Goal: Task Accomplishment & Management: Complete application form

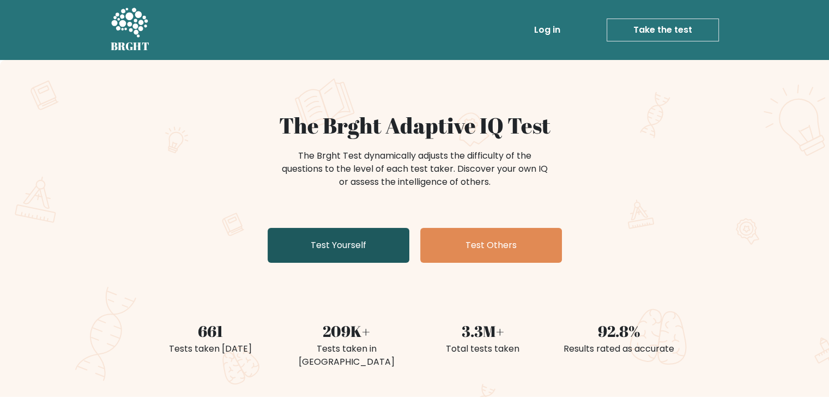
click at [333, 240] on link "Test Yourself" at bounding box center [339, 245] width 142 height 35
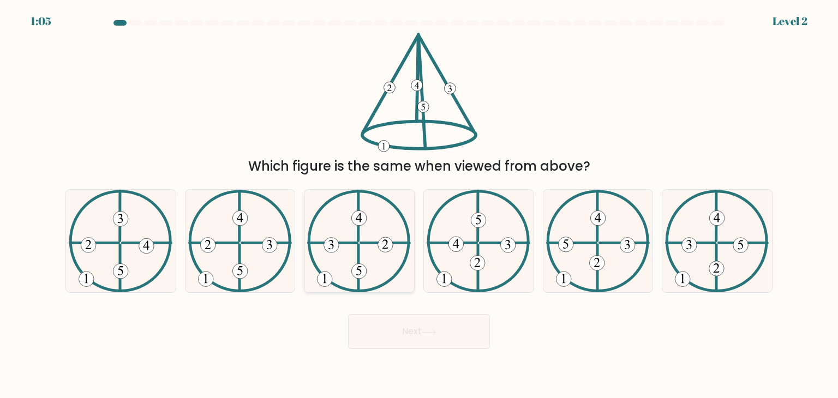
click at [378, 255] on icon at bounding box center [359, 241] width 104 height 103
click at [419, 205] on input "c." at bounding box center [419, 201] width 1 height 5
radio input "true"
click at [398, 314] on button "Next" at bounding box center [419, 331] width 142 height 35
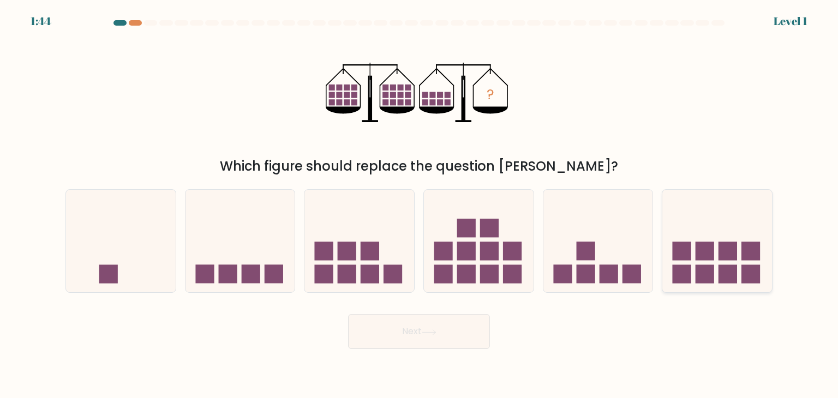
click at [738, 267] on icon at bounding box center [717, 241] width 110 height 91
click at [419, 205] on input "f." at bounding box center [419, 201] width 1 height 5
radio input "true"
click at [392, 326] on button "Next" at bounding box center [419, 331] width 142 height 35
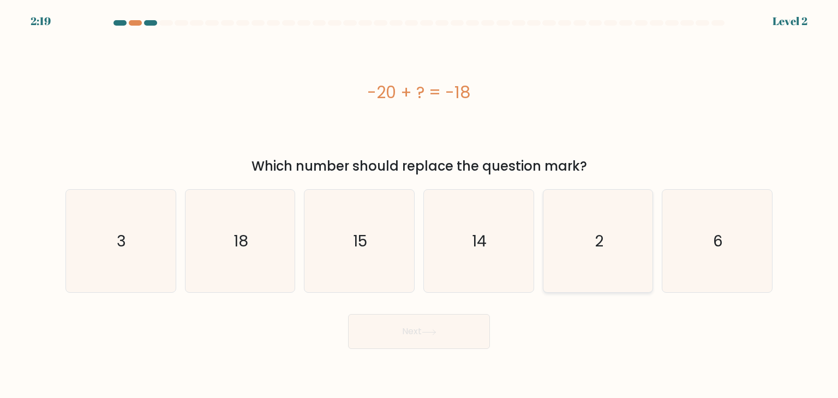
click at [612, 227] on icon "2" at bounding box center [597, 241] width 103 height 103
click at [419, 205] on input "e. 2" at bounding box center [419, 201] width 1 height 5
radio input "true"
click at [440, 332] on button "Next" at bounding box center [419, 331] width 142 height 35
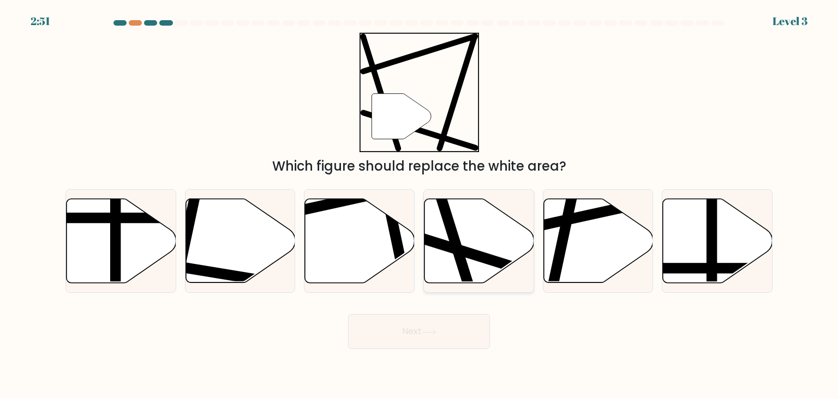
click at [460, 251] on line at bounding box center [440, 196] width 65 height 207
click at [419, 205] on input "d." at bounding box center [419, 201] width 1 height 5
radio input "true"
click at [458, 334] on button "Next" at bounding box center [419, 331] width 142 height 35
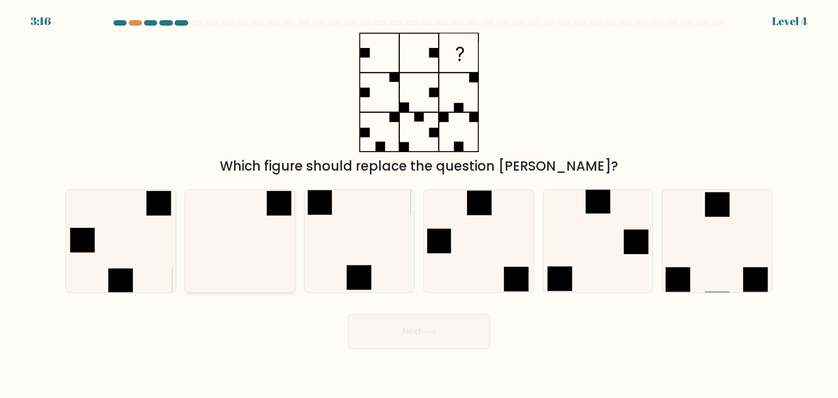
click at [229, 268] on icon at bounding box center [240, 241] width 103 height 103
click at [419, 205] on input "b." at bounding box center [419, 201] width 1 height 5
radio input "true"
click at [452, 336] on button "Next" at bounding box center [419, 331] width 142 height 35
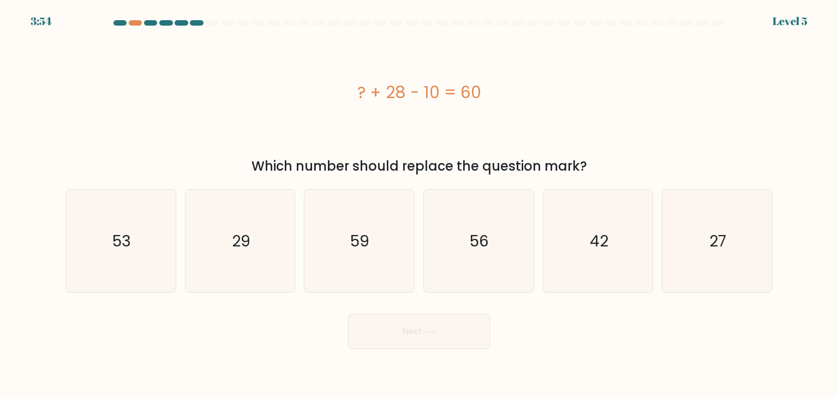
drag, startPoint x: 499, startPoint y: 91, endPoint x: 347, endPoint y: 92, distance: 152.2
click at [347, 92] on div "? + 28 - 10 = 60" at bounding box center [418, 92] width 707 height 25
copy div "? + 28 - 10 = 60"
click at [634, 247] on icon "42" at bounding box center [597, 241] width 103 height 103
click at [419, 205] on input "e. 42" at bounding box center [419, 201] width 1 height 5
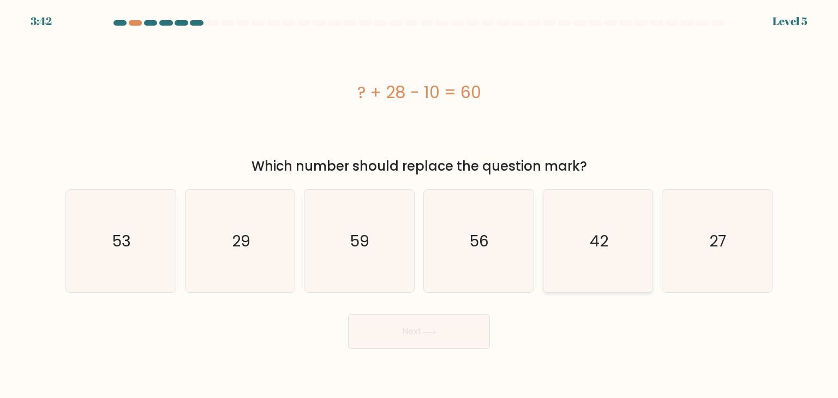
radio input "true"
click at [429, 330] on icon at bounding box center [429, 332] width 15 height 6
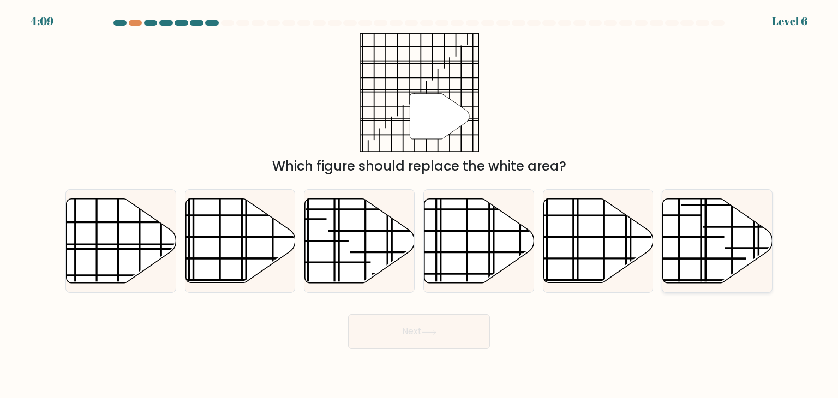
click at [727, 240] on icon at bounding box center [718, 241] width 110 height 84
click at [419, 205] on input "f." at bounding box center [419, 201] width 1 height 5
radio input "true"
click at [158, 249] on line at bounding box center [84, 249] width 219 height 0
click at [419, 205] on input "a." at bounding box center [419, 201] width 1 height 5
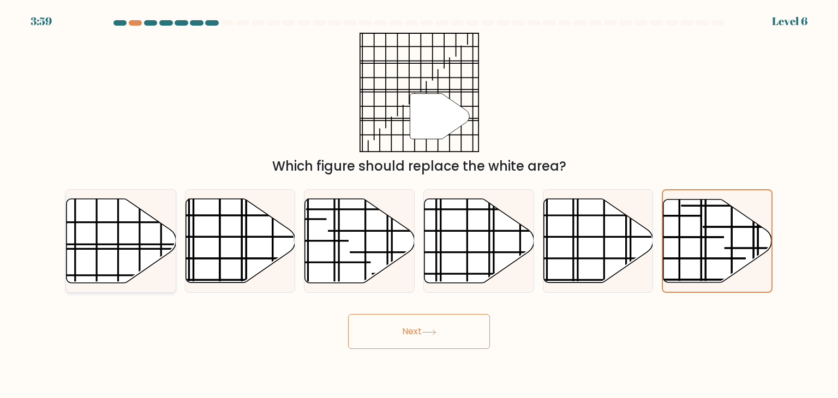
radio input "true"
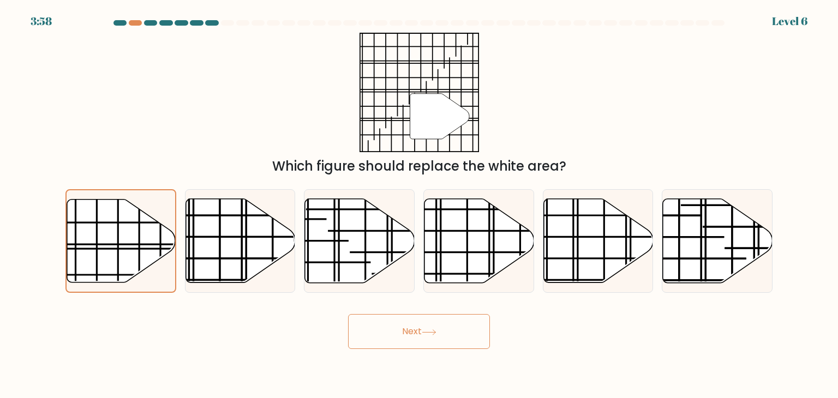
click at [438, 338] on button "Next" at bounding box center [419, 331] width 142 height 35
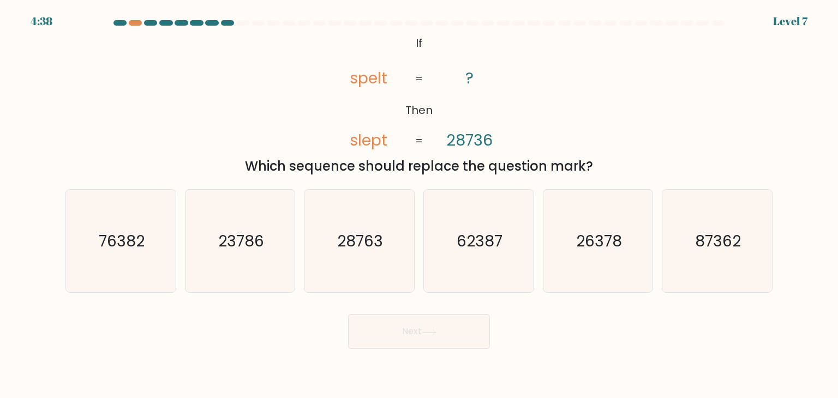
drag, startPoint x: 635, startPoint y: 162, endPoint x: 396, endPoint y: 31, distance: 272.4
click at [396, 31] on form "If ?" at bounding box center [419, 184] width 838 height 329
copy div "If Then spelt slept ? 28736 = = Which sequence should replace the question mark?"
click at [742, 103] on div "@import url('https://fonts.googleapis.com/css?family=Abril+Fatface:400,100,100i…" at bounding box center [419, 104] width 720 height 143
click at [251, 261] on icon "23786" at bounding box center [240, 241] width 103 height 103
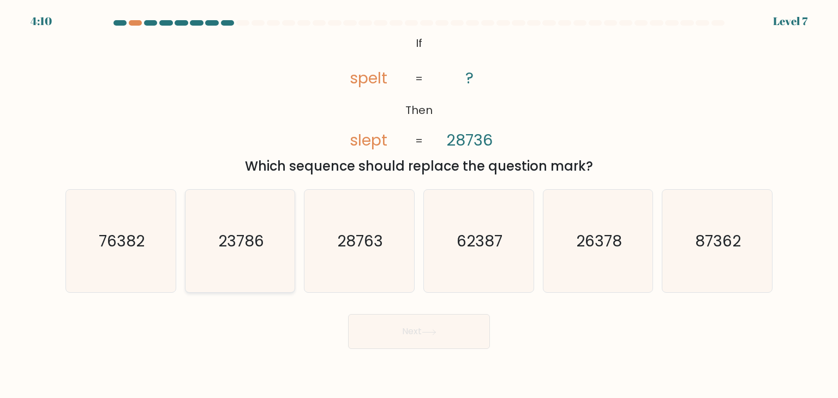
click at [419, 205] on input "b. 23786" at bounding box center [419, 201] width 1 height 5
radio input "true"
click at [450, 338] on button "Next" at bounding box center [419, 331] width 142 height 35
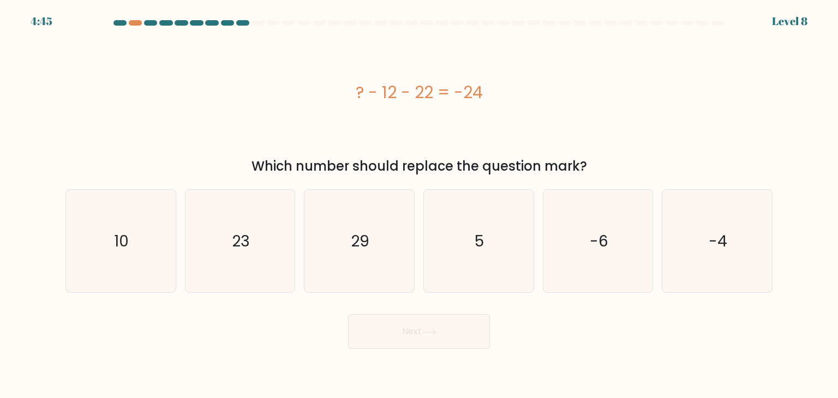
drag, startPoint x: 478, startPoint y: 85, endPoint x: 326, endPoint y: 78, distance: 152.3
click at [326, 78] on div "? - 12 - 22 = -24" at bounding box center [418, 92] width 707 height 119
copy div "? - 12 - 22 = -24"
click at [127, 225] on icon "10" at bounding box center [120, 241] width 103 height 103
click at [419, 205] on input "a. 10" at bounding box center [419, 201] width 1 height 5
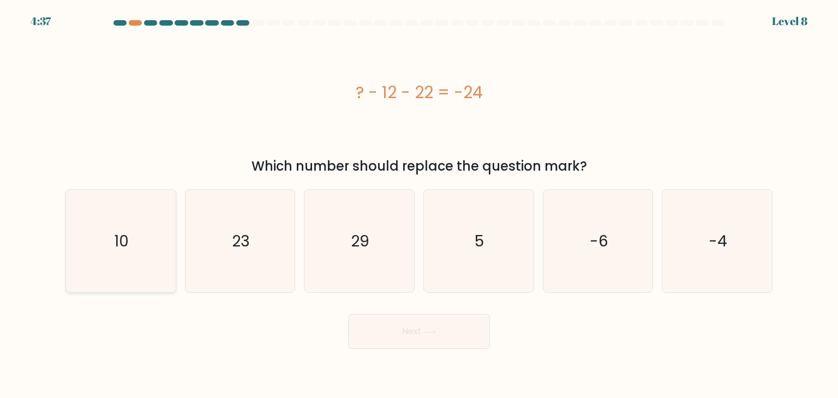
radio input "true"
click at [386, 351] on body "4:37 Level 8 a." at bounding box center [419, 199] width 838 height 398
click at [397, 339] on button "Next" at bounding box center [419, 331] width 142 height 35
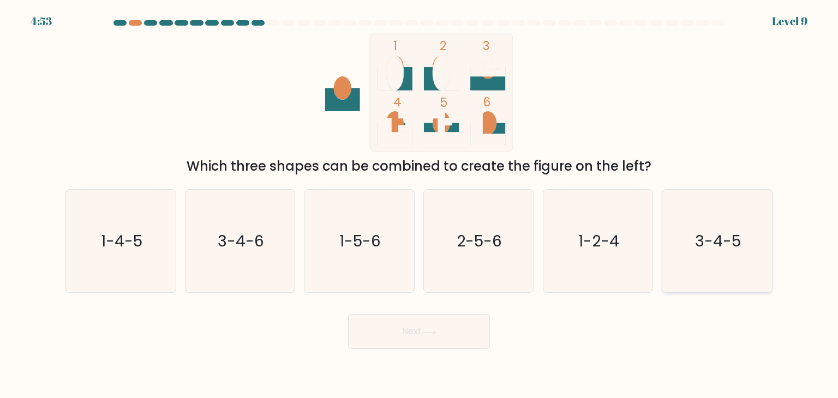
click at [754, 260] on icon "3-4-5" at bounding box center [716, 241] width 103 height 103
click at [419, 205] on input "f. 3-4-5" at bounding box center [419, 201] width 1 height 5
radio input "true"
click at [447, 330] on button "Next" at bounding box center [419, 331] width 142 height 35
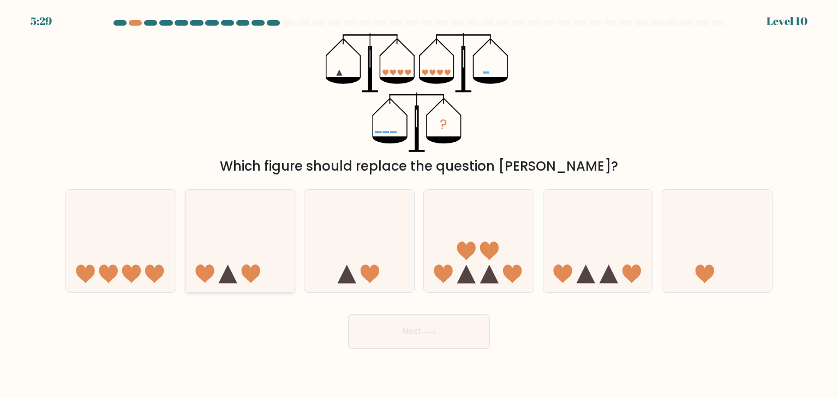
click at [217, 275] on icon at bounding box center [240, 241] width 110 height 91
click at [419, 205] on input "b." at bounding box center [419, 201] width 1 height 5
radio input "true"
click at [402, 318] on button "Next" at bounding box center [419, 331] width 142 height 35
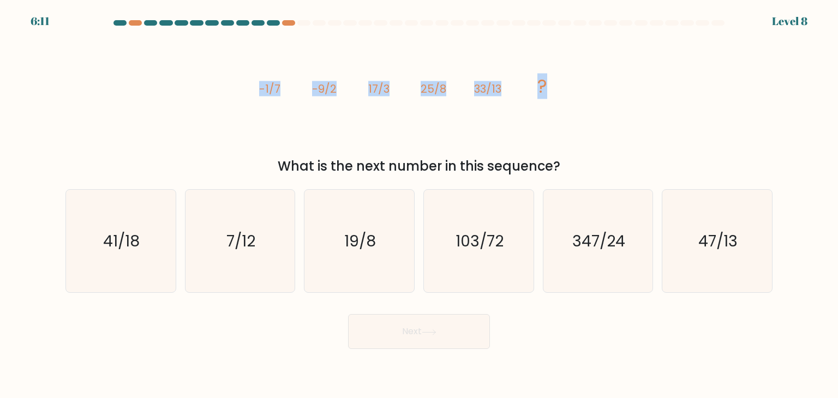
drag, startPoint x: 556, startPoint y: 90, endPoint x: 249, endPoint y: 82, distance: 307.1
click at [249, 82] on div "image/svg+xml -1/7 -9/2 17/3 25/8 33/13 ? What is the next number in this seque…" at bounding box center [419, 104] width 720 height 143
copy g "-1/7 -9/2 17/3 25/8 33/13 ?"
click at [109, 249] on text "41/18" at bounding box center [122, 241] width 37 height 22
click at [419, 205] on input "a. 41/18" at bounding box center [419, 201] width 1 height 5
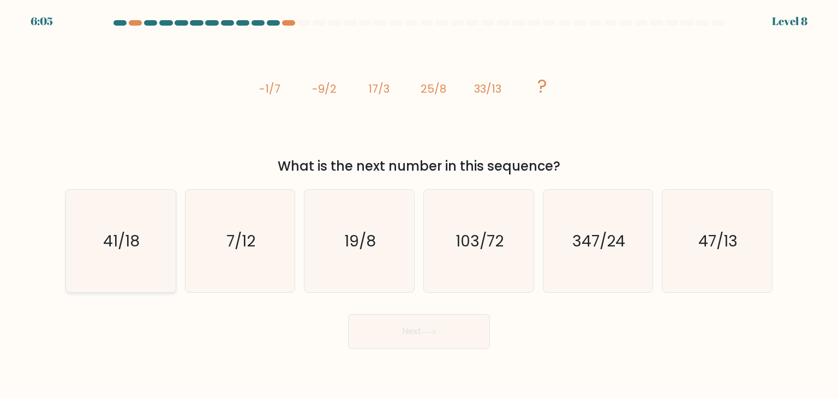
radio input "true"
click at [471, 336] on button "Next" at bounding box center [419, 331] width 142 height 35
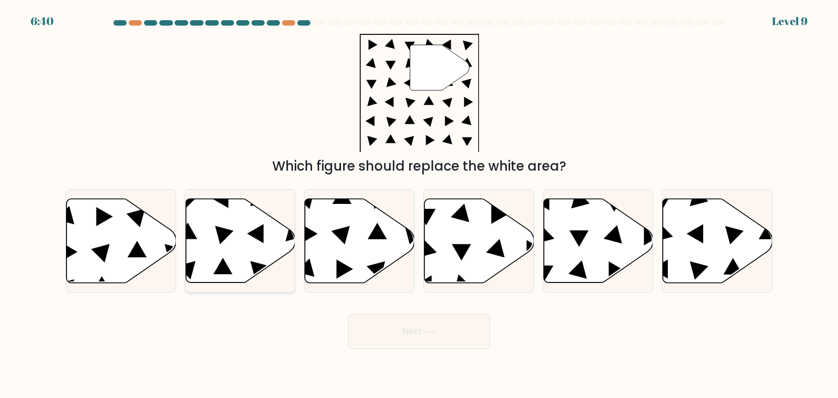
click at [248, 249] on icon at bounding box center [240, 241] width 110 height 84
click at [419, 205] on input "b." at bounding box center [419, 201] width 1 height 5
radio input "true"
drag, startPoint x: 413, startPoint y: 352, endPoint x: 426, endPoint y: 329, distance: 26.4
click at [413, 352] on body "6:40 Level 9" at bounding box center [419, 199] width 838 height 398
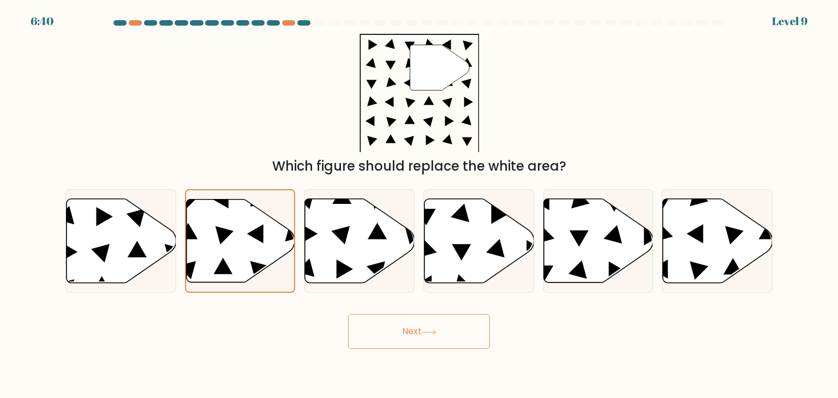
click at [429, 327] on button "Next" at bounding box center [419, 331] width 142 height 35
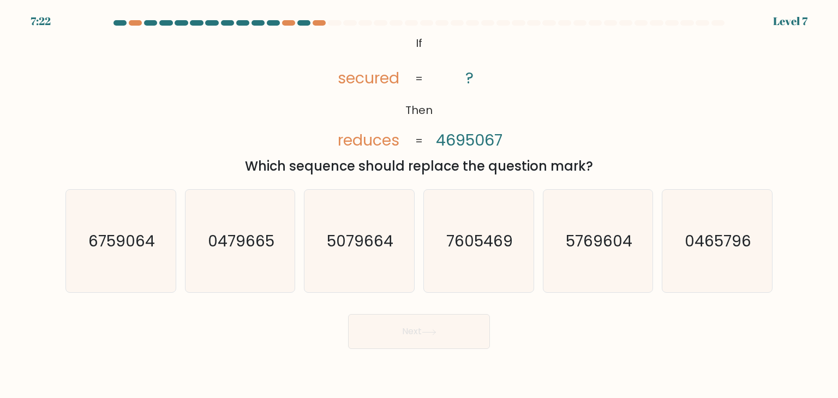
drag, startPoint x: 497, startPoint y: 145, endPoint x: 386, endPoint y: 29, distance: 160.4
click at [386, 29] on form "If ?" at bounding box center [419, 184] width 838 height 329
copy form "@import url('https://fonts.googleapis.com/css?family=Abril+Fatface:400,100,100i…"
click at [732, 263] on icon "0465796" at bounding box center [716, 241] width 103 height 103
click at [419, 205] on input "f. 0465796" at bounding box center [419, 201] width 1 height 5
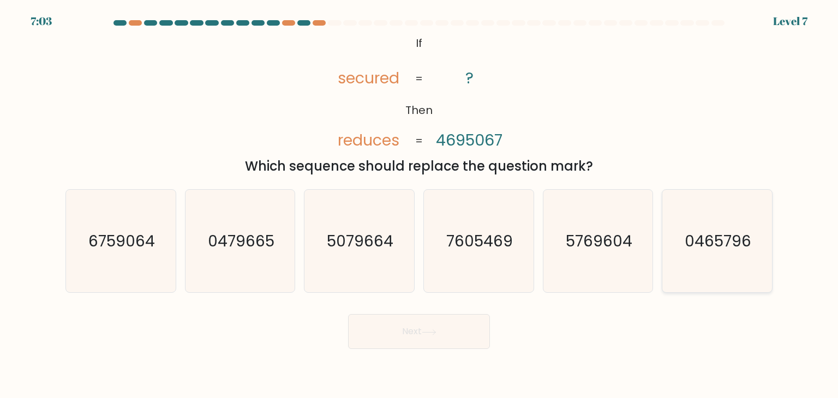
radio input "true"
click at [443, 330] on button "Next" at bounding box center [419, 331] width 142 height 35
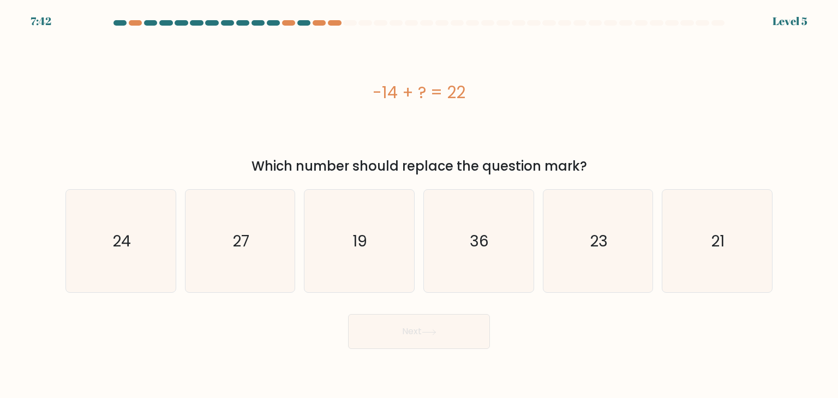
drag, startPoint x: 504, startPoint y: 69, endPoint x: 347, endPoint y: 67, distance: 157.1
click at [347, 67] on div "-14 + ? = 22" at bounding box center [418, 92] width 707 height 119
copy div "-14 + ? = 22"
click at [507, 239] on icon "36" at bounding box center [478, 241] width 103 height 103
click at [419, 205] on input "d. 36" at bounding box center [419, 201] width 1 height 5
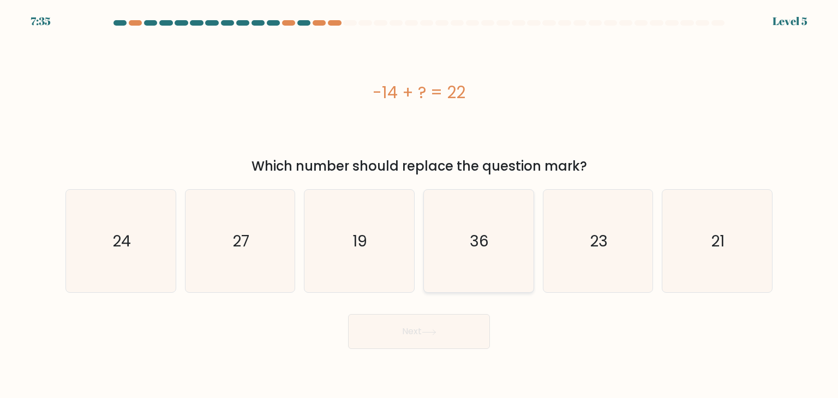
radio input "true"
click at [446, 334] on button "Next" at bounding box center [419, 331] width 142 height 35
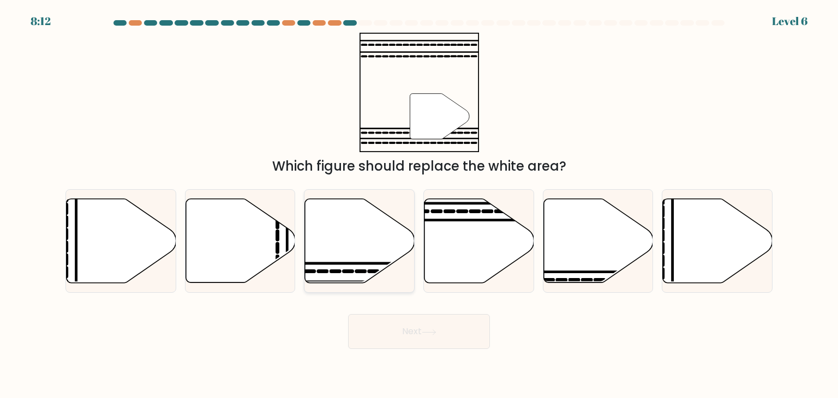
click at [336, 256] on icon at bounding box center [360, 241] width 110 height 84
click at [419, 205] on input "c." at bounding box center [419, 201] width 1 height 5
radio input "true"
click at [408, 334] on button "Next" at bounding box center [419, 331] width 142 height 35
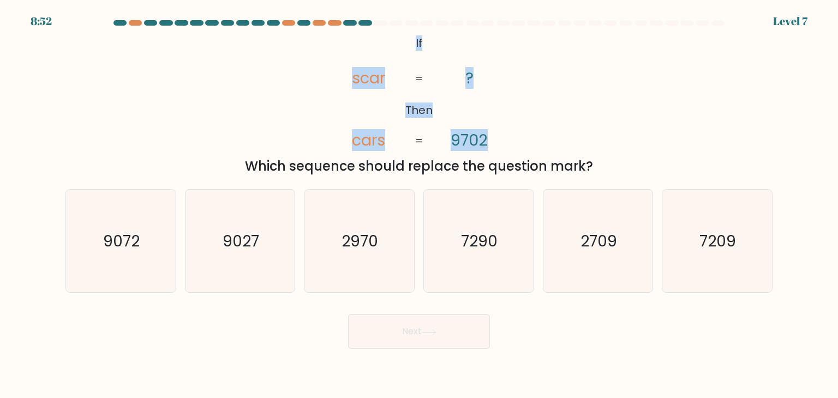
drag, startPoint x: 539, startPoint y: 131, endPoint x: 409, endPoint y: 56, distance: 150.5
click at [404, 50] on div "@import url('https://fonts.googleapis.com/css?family=Abril+Fatface:400,100,100i…" at bounding box center [419, 104] width 720 height 143
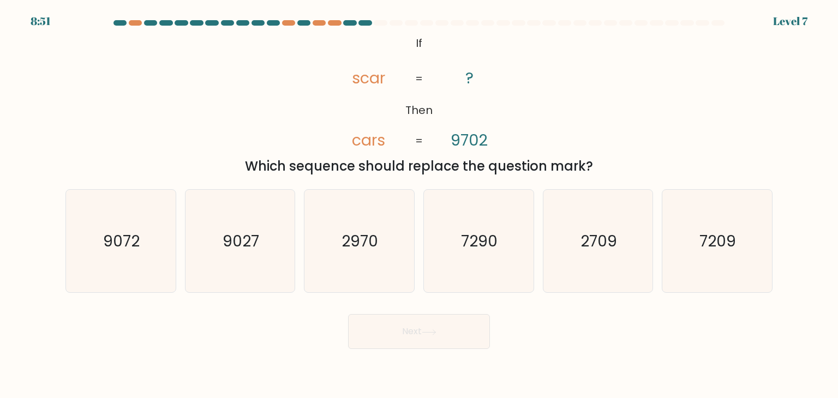
click at [598, 163] on div "Which sequence should replace the question mark?" at bounding box center [419, 167] width 694 height 20
drag, startPoint x: 599, startPoint y: 164, endPoint x: 411, endPoint y: 42, distance: 224.5
click at [411, 42] on div "@import url('https://fonts.googleapis.com/css?family=Abril+Fatface:400,100,100i…" at bounding box center [419, 104] width 720 height 143
copy div "If Then scar cars ? 9702 = = Which sequence should replace the question mark?"
click at [390, 277] on icon "2970" at bounding box center [359, 241] width 103 height 103
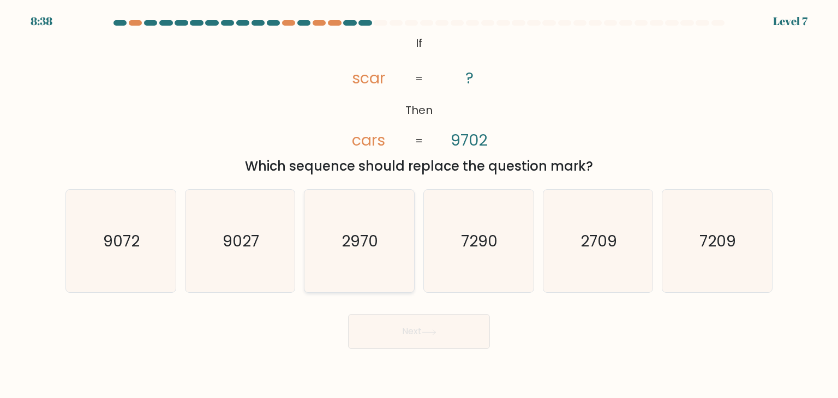
click at [419, 205] on input "c. 2970" at bounding box center [419, 201] width 1 height 5
radio input "true"
click at [442, 333] on button "Next" at bounding box center [419, 331] width 142 height 35
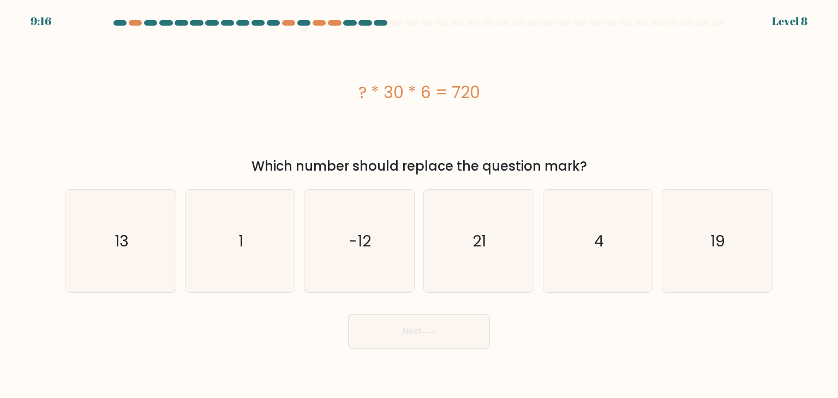
drag, startPoint x: 534, startPoint y: 78, endPoint x: 327, endPoint y: 77, distance: 207.2
click at [327, 77] on div "? * 30 * 6 = 720" at bounding box center [418, 92] width 707 height 119
copy div "? * 30 * 6 = 720"
click at [599, 243] on text "4" at bounding box center [599, 241] width 10 height 22
click at [419, 205] on input "e. 4" at bounding box center [419, 201] width 1 height 5
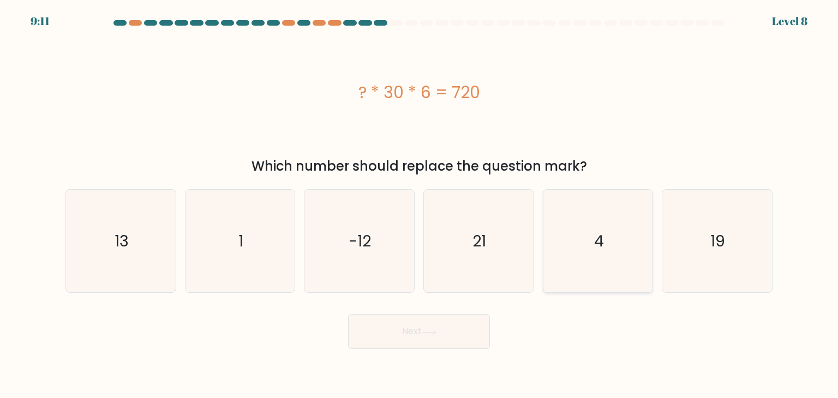
radio input "true"
click at [478, 350] on body "9:10 Level 8 a." at bounding box center [419, 199] width 838 height 398
click at [471, 337] on button "Next" at bounding box center [419, 331] width 142 height 35
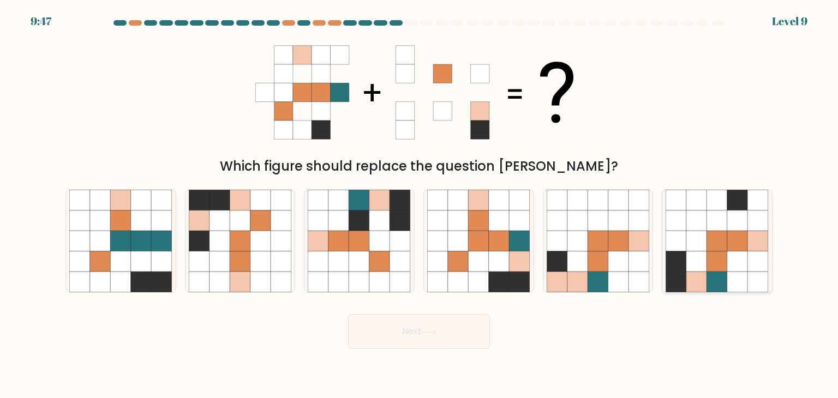
click at [727, 240] on icon at bounding box center [737, 241] width 21 height 21
click at [419, 205] on input "f." at bounding box center [419, 201] width 1 height 5
radio input "true"
click at [476, 321] on button "Next" at bounding box center [419, 331] width 142 height 35
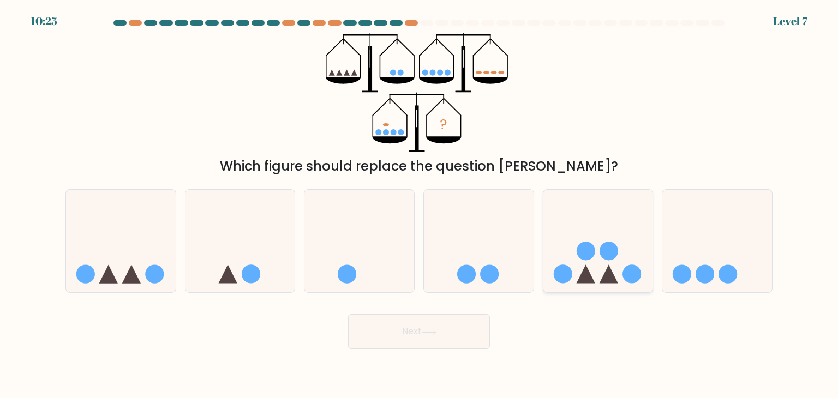
click at [574, 229] on icon at bounding box center [598, 241] width 110 height 91
click at [419, 205] on input "e." at bounding box center [419, 201] width 1 height 5
radio input "true"
click at [443, 328] on button "Next" at bounding box center [419, 331] width 142 height 35
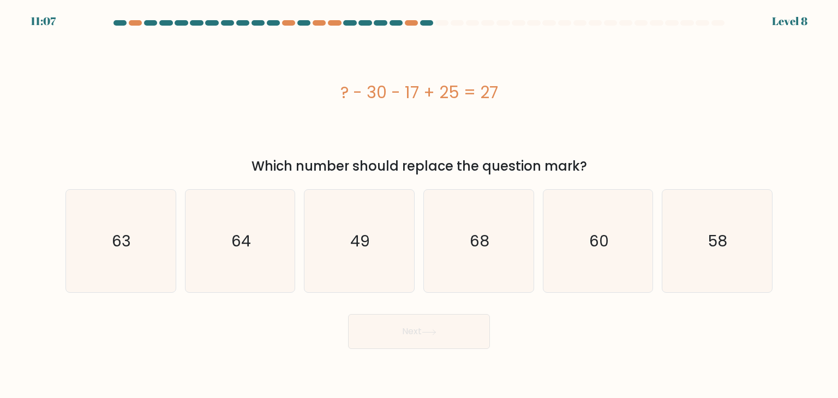
drag, startPoint x: 574, startPoint y: 151, endPoint x: 414, endPoint y: 122, distance: 162.8
click at [348, 134] on div "? - 30 - 17 + 25 = 27" at bounding box center [418, 92] width 707 height 119
click at [536, 88] on div "? - 30 - 17 + 25 = 27" at bounding box center [418, 92] width 707 height 25
drag, startPoint x: 448, startPoint y: 82, endPoint x: 336, endPoint y: 87, distance: 111.9
click at [336, 87] on div "? - 30 - 17 + 25 = 27" at bounding box center [418, 92] width 707 height 25
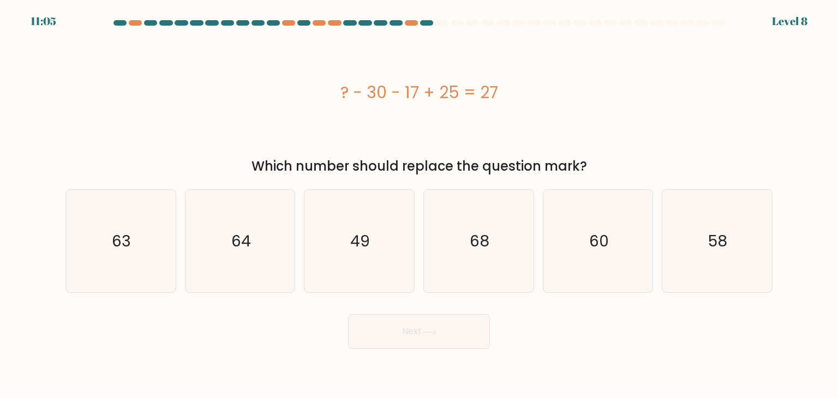
copy div "? - 30 - 17 + 25 = 27"
click at [359, 245] on text "49" at bounding box center [361, 241] width 20 height 22
click at [419, 205] on input "c. 49" at bounding box center [419, 201] width 1 height 5
radio input "true"
click at [410, 317] on button "Next" at bounding box center [419, 331] width 142 height 35
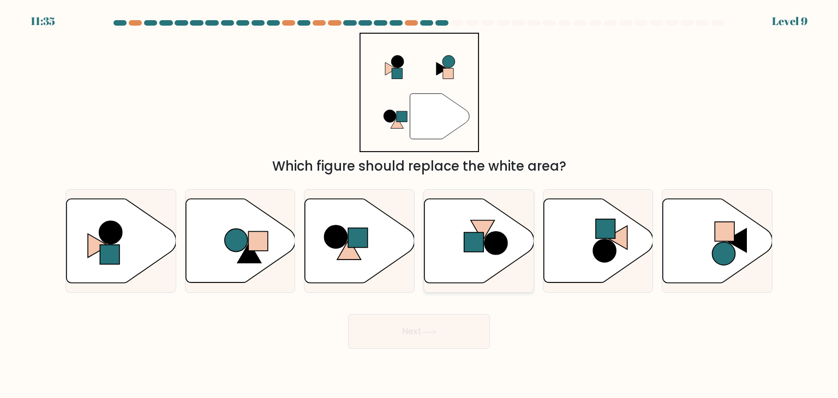
click at [492, 233] on circle at bounding box center [495, 242] width 23 height 23
click at [419, 205] on input "d." at bounding box center [419, 201] width 1 height 5
radio input "true"
click at [465, 318] on button "Next" at bounding box center [419, 331] width 142 height 35
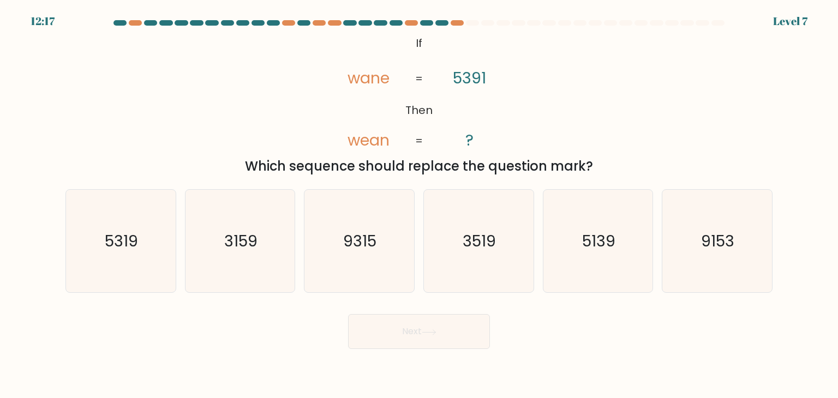
drag, startPoint x: 593, startPoint y: 156, endPoint x: 396, endPoint y: 23, distance: 237.3
click at [396, 23] on form "If ?" at bounding box center [419, 184] width 838 height 329
copy form "@import url('https://fonts.googleapis.com/css?family=Abril+Fatface:400,100,100i…"
click at [491, 257] on icon "3519" at bounding box center [478, 241] width 103 height 103
click at [419, 205] on input "d. 3519" at bounding box center [419, 201] width 1 height 5
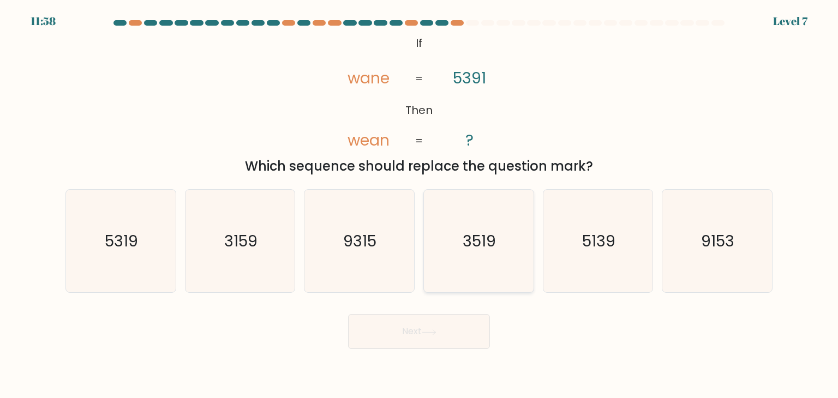
radio input "true"
click at [467, 339] on button "Next" at bounding box center [419, 331] width 142 height 35
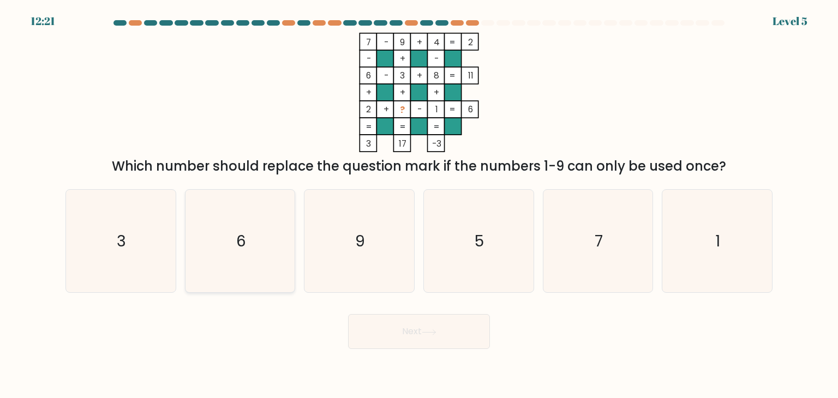
click at [231, 251] on icon "6" at bounding box center [240, 241] width 103 height 103
click at [419, 205] on input "b. 6" at bounding box center [419, 201] width 1 height 5
radio input "true"
click at [430, 330] on icon at bounding box center [429, 332] width 15 height 6
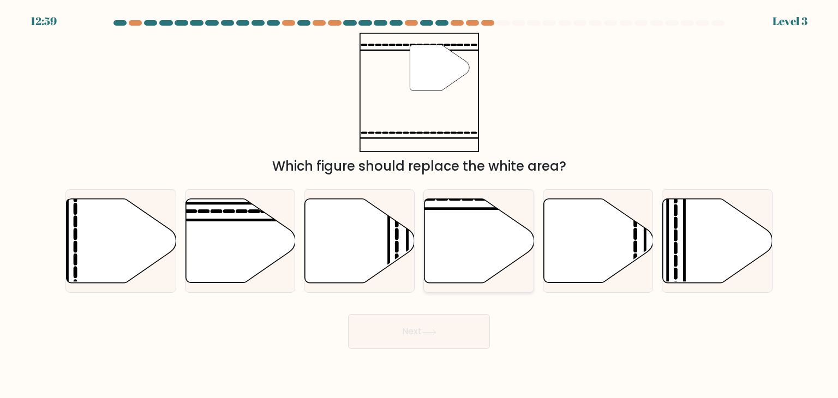
drag, startPoint x: 500, startPoint y: 250, endPoint x: 482, endPoint y: 286, distance: 40.7
click at [500, 250] on icon at bounding box center [479, 241] width 110 height 84
click at [419, 205] on input "d." at bounding box center [419, 201] width 1 height 5
radio input "true"
click at [435, 332] on icon at bounding box center [428, 331] width 13 height 5
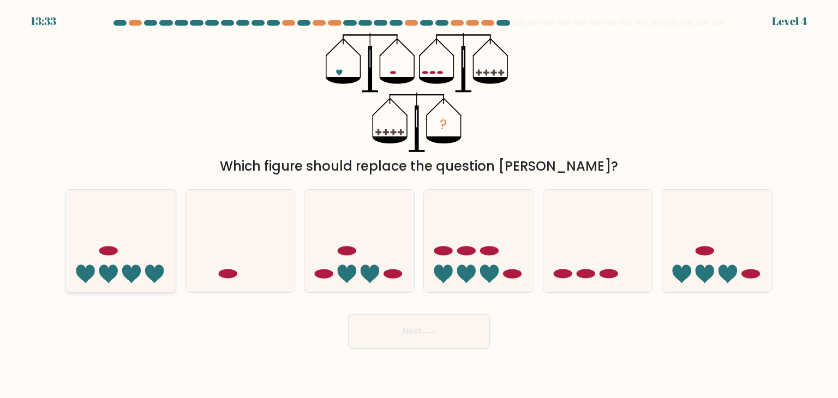
click at [153, 262] on icon at bounding box center [121, 241] width 110 height 91
click at [419, 205] on input "a." at bounding box center [419, 201] width 1 height 5
radio input "true"
click at [453, 326] on button "Next" at bounding box center [419, 331] width 142 height 35
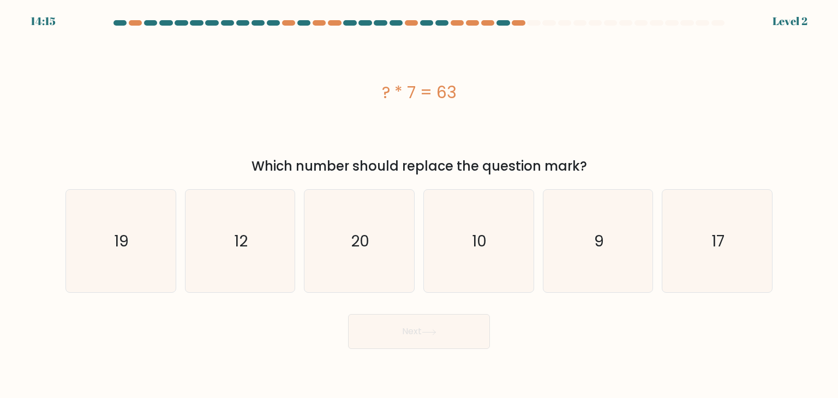
drag, startPoint x: 482, startPoint y: 94, endPoint x: 380, endPoint y: 82, distance: 102.7
click at [380, 82] on div "? * 7 = 63" at bounding box center [418, 92] width 707 height 25
drag, startPoint x: 622, startPoint y: 252, endPoint x: 482, endPoint y: 330, distance: 160.9
click at [622, 252] on icon "9" at bounding box center [597, 241] width 103 height 103
click at [419, 205] on input "e. 9" at bounding box center [419, 201] width 1 height 5
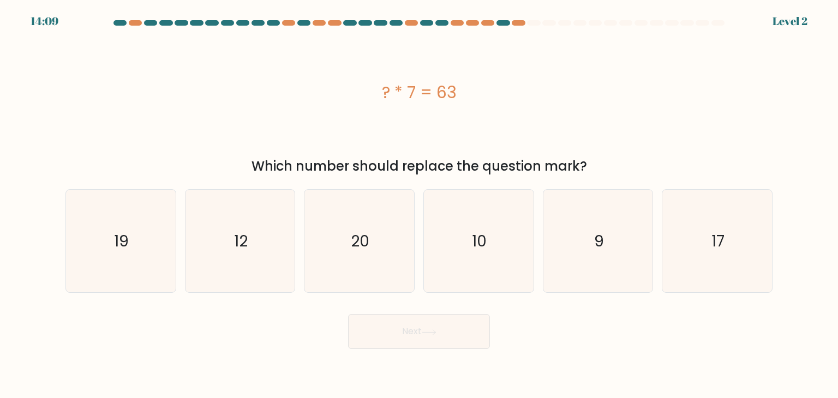
radio input "true"
click at [461, 342] on button "Next" at bounding box center [419, 331] width 142 height 35
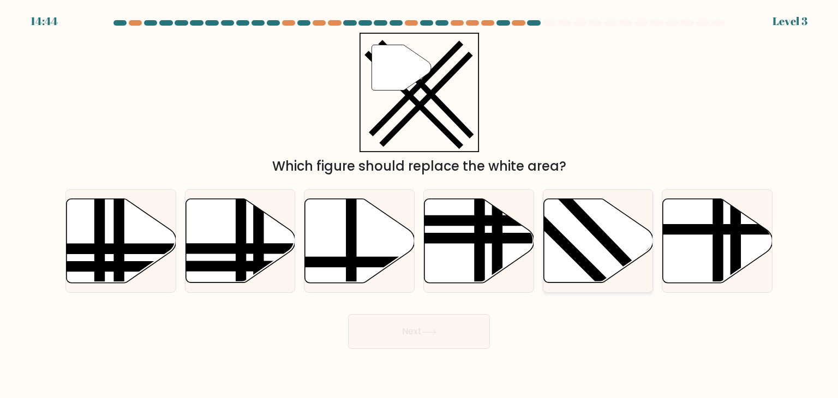
click at [609, 257] on icon at bounding box center [598, 241] width 110 height 84
click at [419, 205] on input "e." at bounding box center [419, 201] width 1 height 5
radio input "true"
click at [427, 328] on button "Next" at bounding box center [419, 331] width 142 height 35
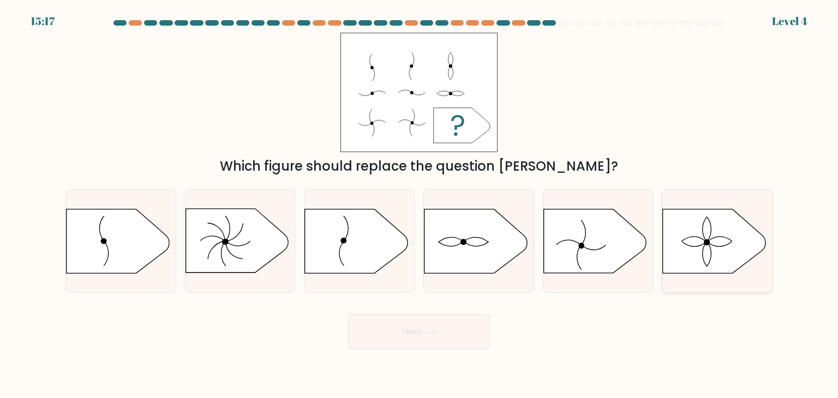
click at [738, 248] on icon at bounding box center [714, 241] width 103 height 64
click at [419, 205] on input "f." at bounding box center [419, 201] width 1 height 5
radio input "true"
click at [467, 317] on button "Next" at bounding box center [419, 331] width 142 height 35
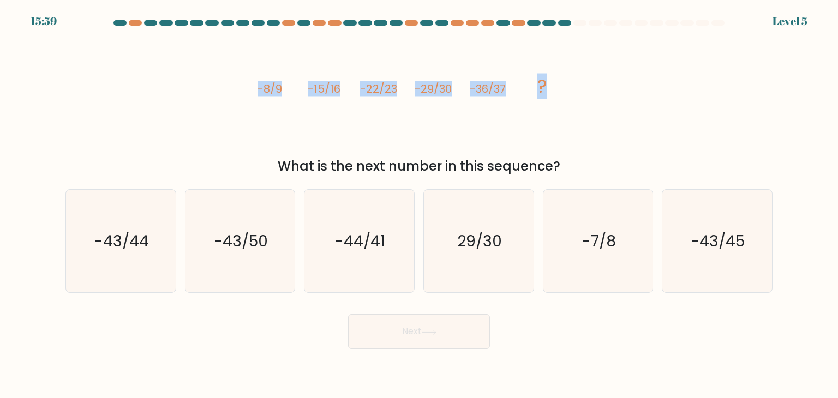
drag, startPoint x: 582, startPoint y: 69, endPoint x: 251, endPoint y: 85, distance: 331.4
click at [251, 85] on div "image/svg+xml -8/9 -15/16 -22/23 -29/30 -36/37 ? What is the next number in thi…" at bounding box center [419, 104] width 720 height 143
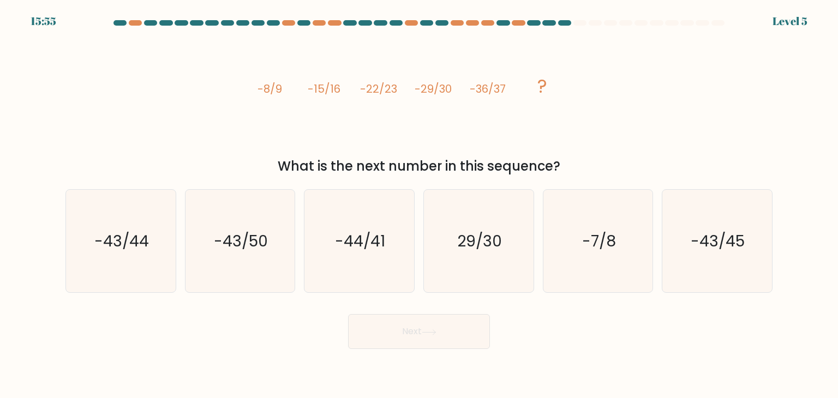
drag, startPoint x: 125, startPoint y: 263, endPoint x: 448, endPoint y: 344, distance: 333.3
click at [125, 263] on icon "-43/44" at bounding box center [120, 241] width 103 height 103
click at [419, 205] on input "a. -43/44" at bounding box center [419, 201] width 1 height 5
radio input "true"
click at [450, 345] on button "Next" at bounding box center [419, 331] width 142 height 35
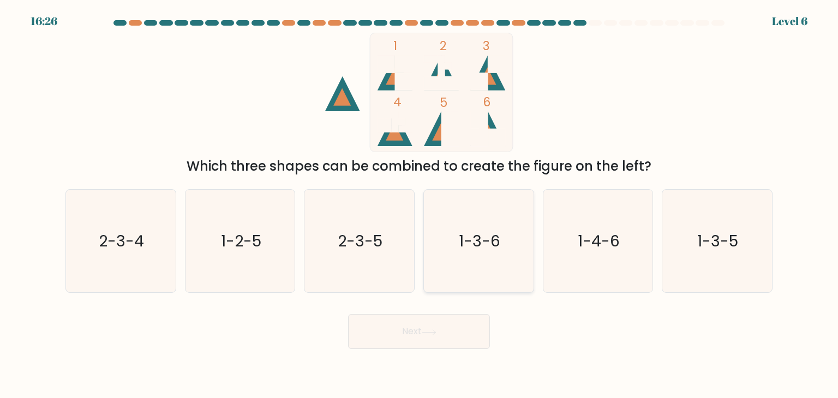
click at [498, 248] on text "1-3-6" at bounding box center [479, 241] width 41 height 22
click at [419, 205] on input "d. 1-3-6" at bounding box center [419, 201] width 1 height 5
radio input "true"
click at [450, 327] on button "Next" at bounding box center [419, 331] width 142 height 35
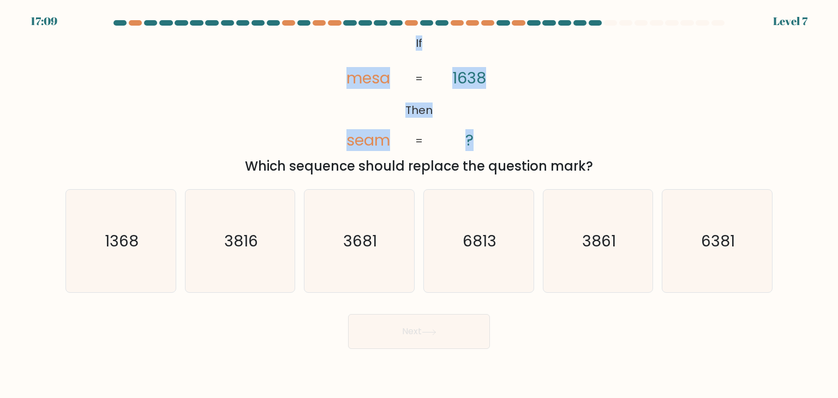
drag, startPoint x: 517, startPoint y: 142, endPoint x: 389, endPoint y: 33, distance: 167.9
click at [389, 33] on div "@import url('https://fonts.googleapis.com/css?family=Abril+Fatface:400,100,100i…" at bounding box center [419, 104] width 720 height 143
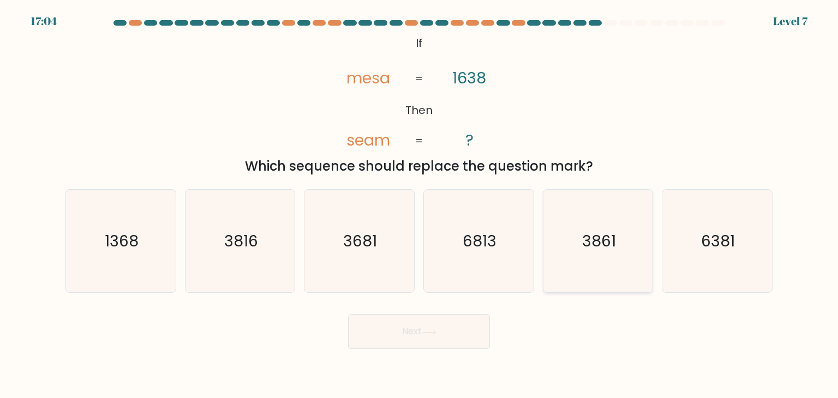
drag, startPoint x: 596, startPoint y: 268, endPoint x: 525, endPoint y: 309, distance: 81.8
click at [596, 269] on icon "3861" at bounding box center [597, 241] width 103 height 103
click at [419, 205] on input "e. 3861" at bounding box center [419, 201] width 1 height 5
radio input "true"
click at [445, 330] on button "Next" at bounding box center [419, 331] width 142 height 35
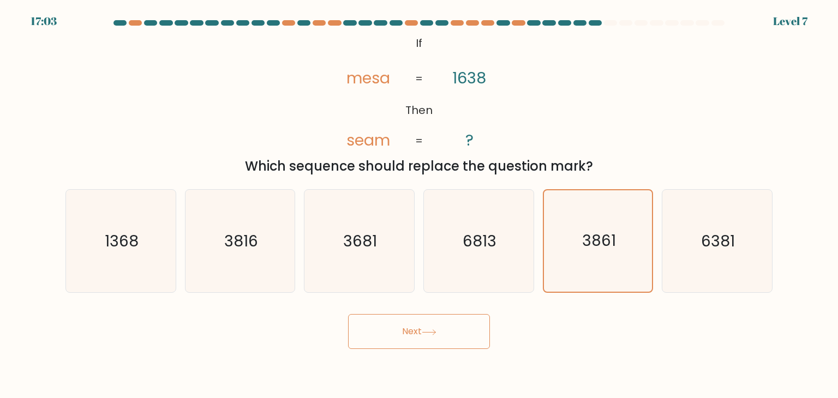
click at [445, 330] on button "Next" at bounding box center [419, 331] width 142 height 35
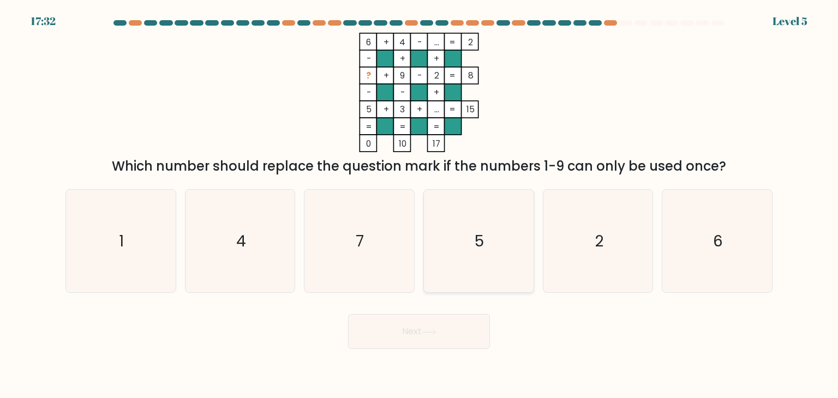
click at [462, 223] on icon "5" at bounding box center [478, 241] width 103 height 103
click at [419, 205] on input "d. 5" at bounding box center [419, 201] width 1 height 5
radio input "true"
click at [449, 328] on button "Next" at bounding box center [419, 331] width 142 height 35
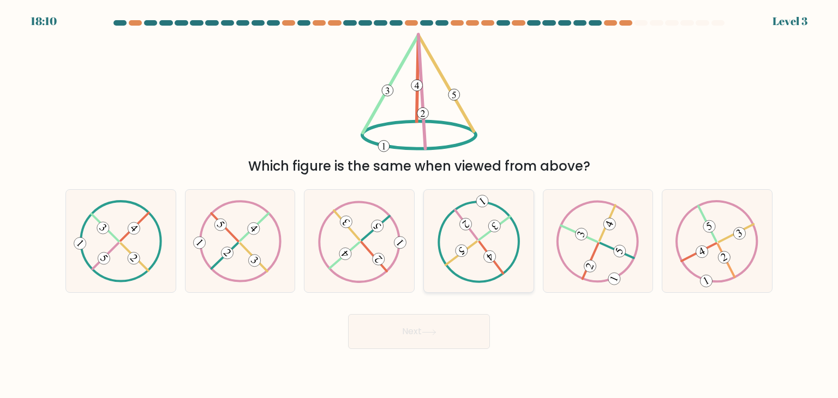
click at [459, 240] on icon at bounding box center [478, 241] width 83 height 82
click at [419, 205] on input "d." at bounding box center [419, 201] width 1 height 5
radio input "true"
click at [435, 328] on button "Next" at bounding box center [419, 331] width 142 height 35
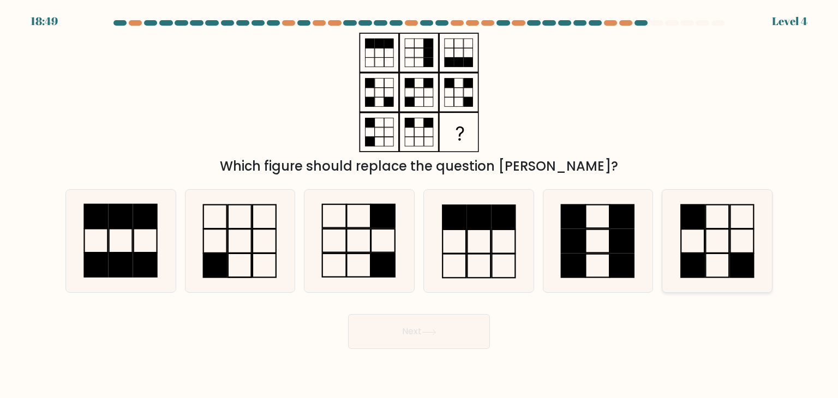
click at [687, 235] on icon at bounding box center [716, 241] width 103 height 103
click at [419, 205] on input "f." at bounding box center [419, 201] width 1 height 5
radio input "true"
click at [466, 360] on body "18:49 Level 4" at bounding box center [419, 199] width 838 height 398
click at [467, 341] on button "Next" at bounding box center [419, 331] width 142 height 35
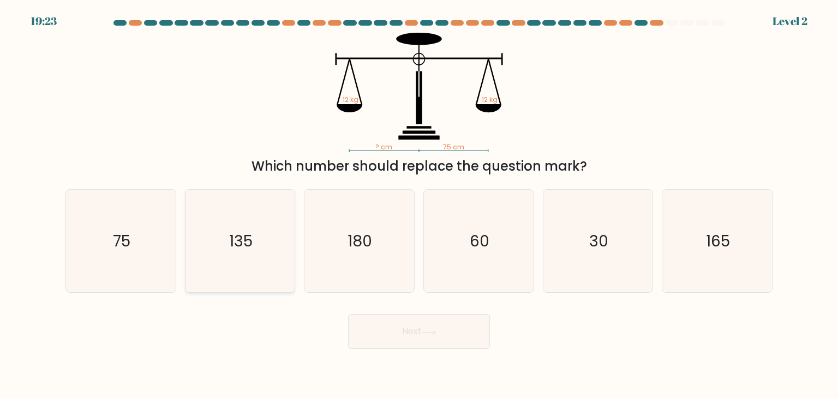
click at [251, 264] on icon "135" at bounding box center [240, 241] width 103 height 103
click at [419, 205] on input "b. 135" at bounding box center [419, 201] width 1 height 5
radio input "true"
click at [432, 328] on button "Next" at bounding box center [419, 331] width 142 height 35
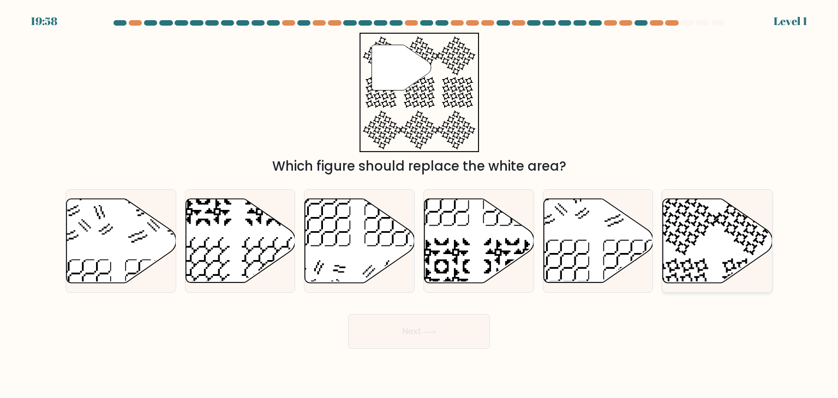
click at [707, 250] on icon at bounding box center [718, 241] width 110 height 84
click at [419, 205] on input "f." at bounding box center [419, 201] width 1 height 5
radio input "true"
drag, startPoint x: 513, startPoint y: 331, endPoint x: 440, endPoint y: 334, distance: 72.6
click at [509, 332] on div "Next" at bounding box center [419, 327] width 720 height 43
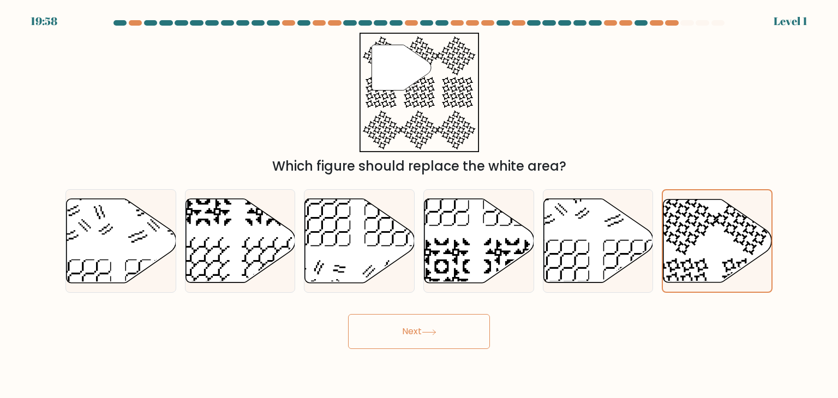
click at [439, 334] on button "Next" at bounding box center [419, 331] width 142 height 35
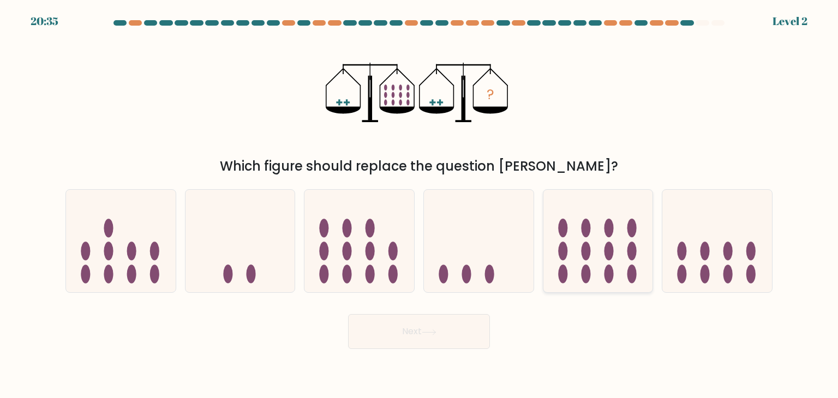
click at [626, 260] on icon at bounding box center [598, 241] width 110 height 91
click at [419, 205] on input "e." at bounding box center [419, 201] width 1 height 5
radio input "true"
click at [441, 318] on button "Next" at bounding box center [419, 331] width 142 height 35
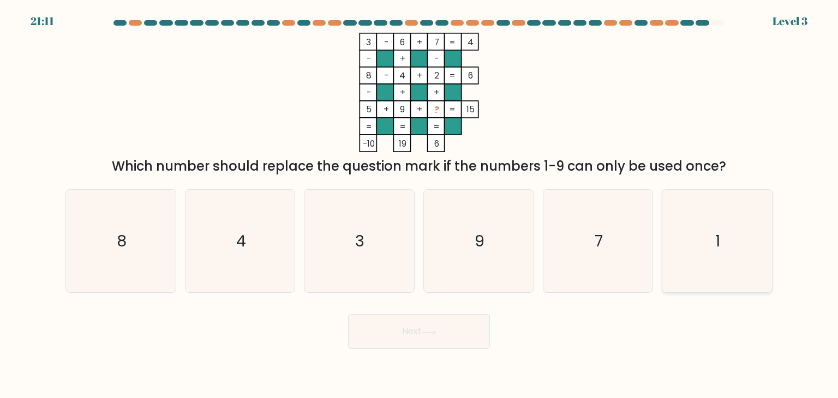
click at [718, 206] on icon "1" at bounding box center [716, 241] width 103 height 103
click at [419, 205] on input "f. 1" at bounding box center [419, 201] width 1 height 5
radio input "true"
click at [443, 321] on button "Next" at bounding box center [419, 331] width 142 height 35
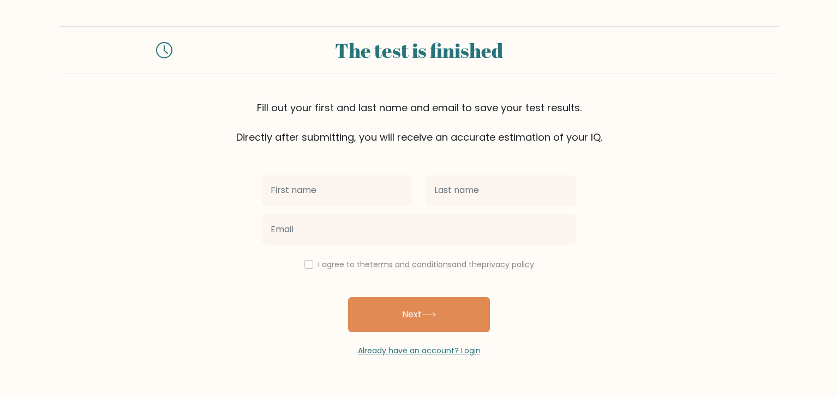
click at [366, 183] on input "text" at bounding box center [337, 190] width 151 height 31
type input "Krizel Leica"
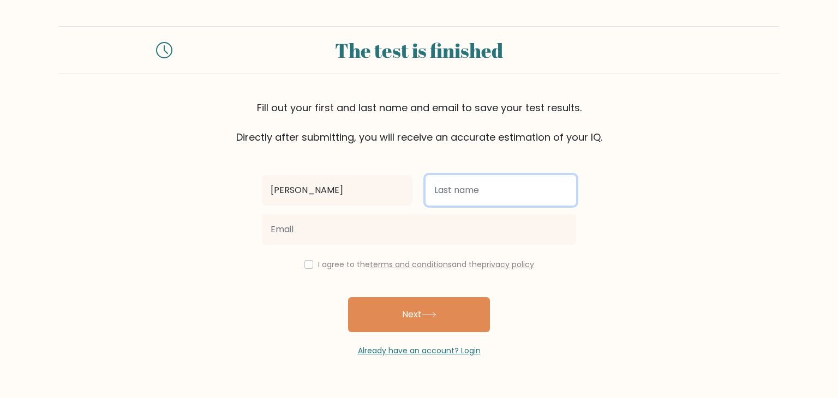
click at [460, 189] on input "text" at bounding box center [500, 190] width 151 height 31
type input "Catalan"
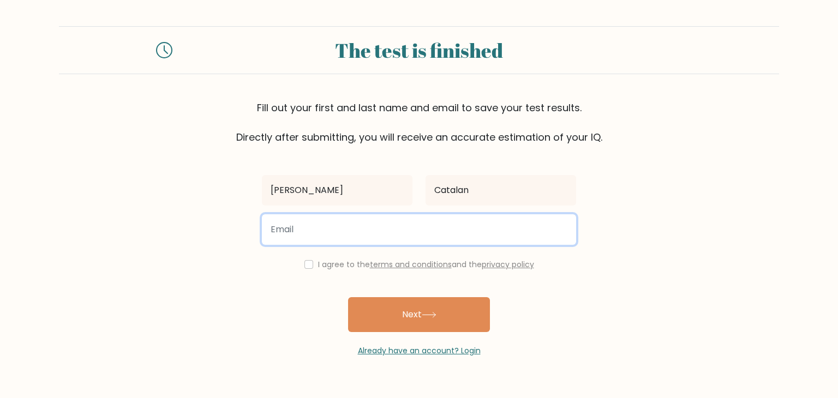
click at [447, 233] on input "email" at bounding box center [419, 229] width 314 height 31
type input "krizel.catalan@gmail.com"
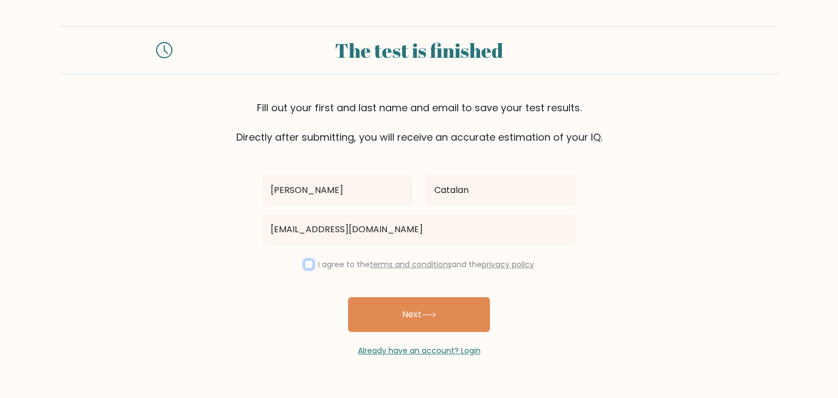
click at [306, 263] on input "checkbox" at bounding box center [308, 264] width 9 height 9
checkbox input "true"
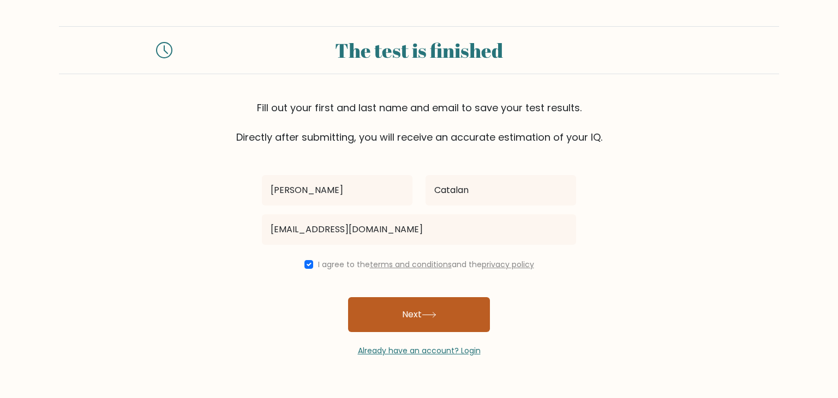
click at [417, 310] on button "Next" at bounding box center [419, 314] width 142 height 35
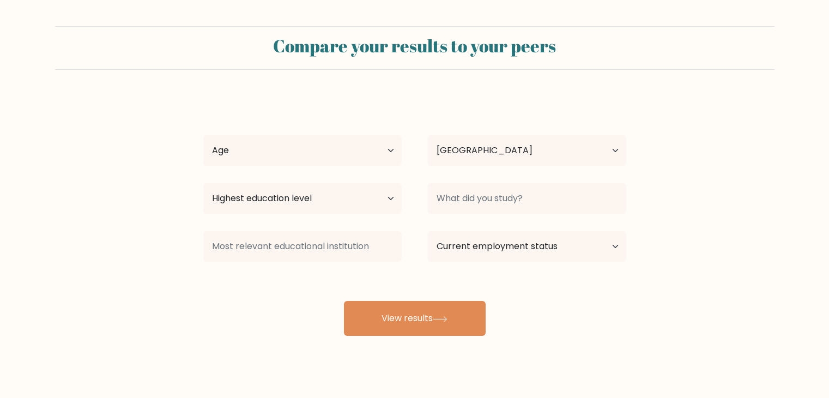
select select "PH"
click at [350, 125] on div "Krizel Leica Catalan Age Under 18 years old 18-24 years old 25-34 years old 35-…" at bounding box center [415, 216] width 436 height 240
click at [359, 145] on select "Age Under 18 years old 18-24 years old 25-34 years old 35-44 years old 45-54 ye…" at bounding box center [302, 150] width 199 height 31
select select "18_24"
click at [203, 135] on select "Age Under 18 years old 18-24 years old 25-34 years old 35-44 years old 45-54 ye…" at bounding box center [302, 150] width 199 height 31
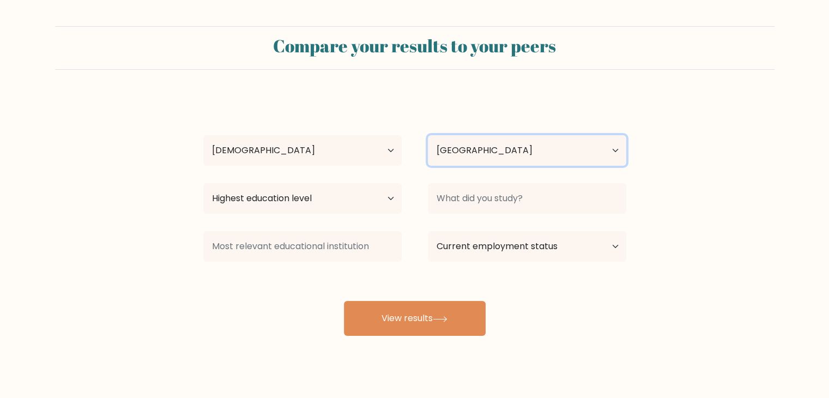
click at [528, 143] on select "Country Afghanistan Albania Algeria American Samoa Andorra Angola Anguilla Anta…" at bounding box center [527, 150] width 199 height 31
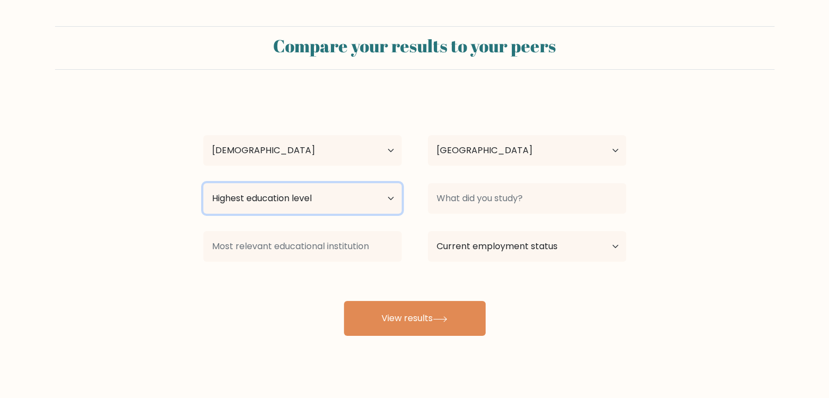
click at [306, 199] on select "Highest education level No schooling Primary Lower Secondary Upper Secondary Oc…" at bounding box center [302, 198] width 199 height 31
select select "bachelors_degree"
click at [203, 183] on select "Highest education level No schooling Primary Lower Secondary Upper Secondary Oc…" at bounding box center [302, 198] width 199 height 31
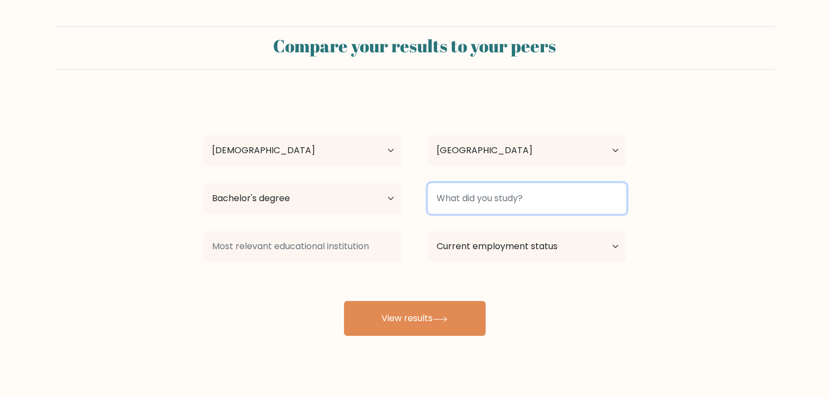
click at [519, 191] on input at bounding box center [527, 198] width 199 height 31
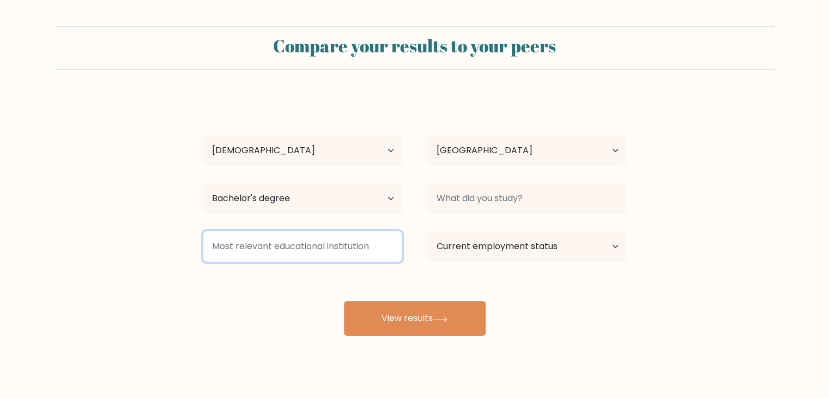
click at [386, 245] on input at bounding box center [302, 246] width 199 height 31
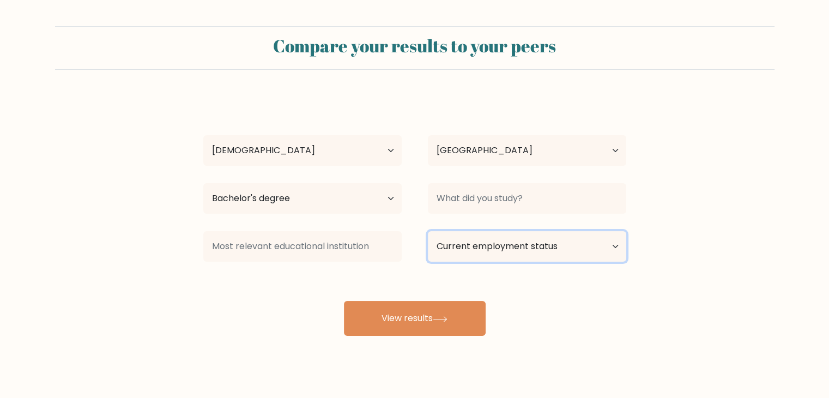
click at [579, 254] on select "Current employment status Employed Student Retired Other / prefer not to answer" at bounding box center [527, 246] width 199 height 31
click at [550, 245] on select "Current employment status Employed Student Retired Other / prefer not to answer" at bounding box center [527, 246] width 199 height 31
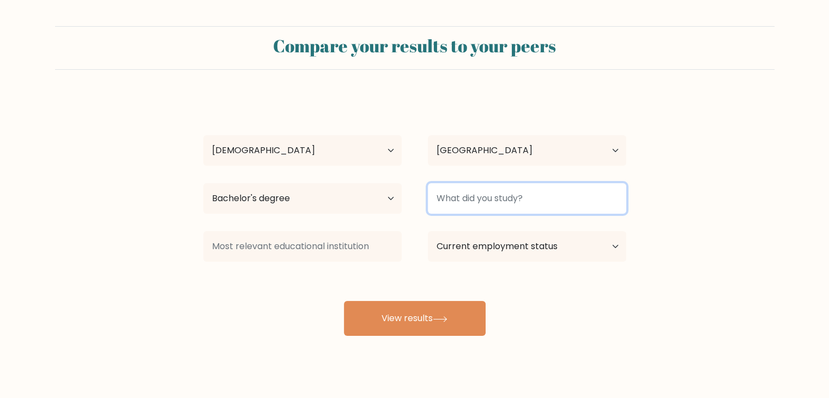
click at [555, 199] on input at bounding box center [527, 198] width 199 height 31
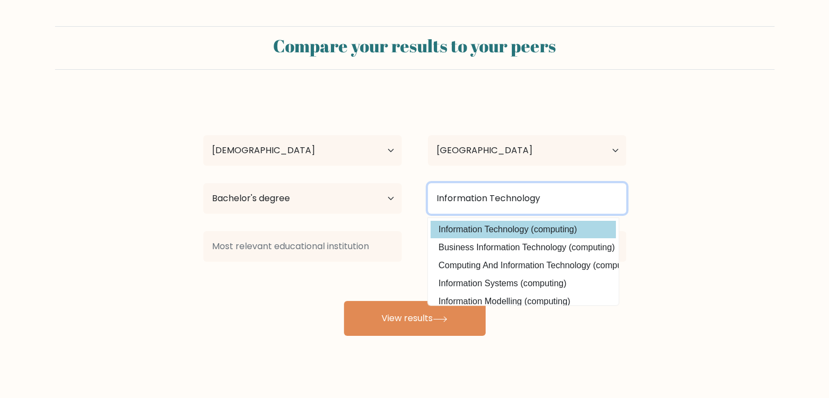
type input "Information Technology"
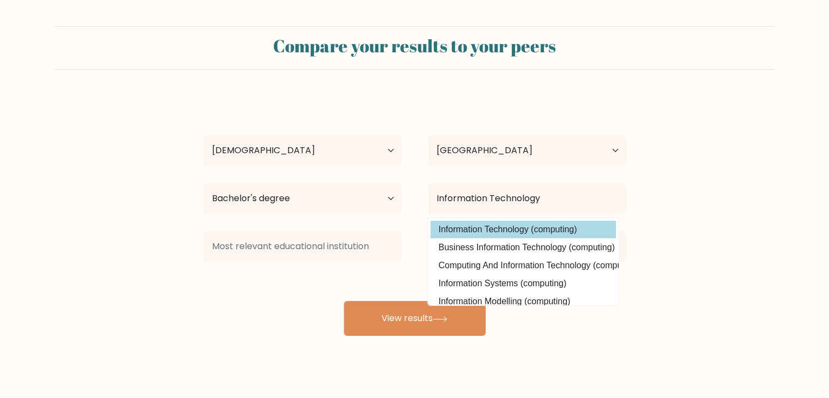
click at [556, 229] on option "Information Technology (computing)" at bounding box center [523, 229] width 185 height 17
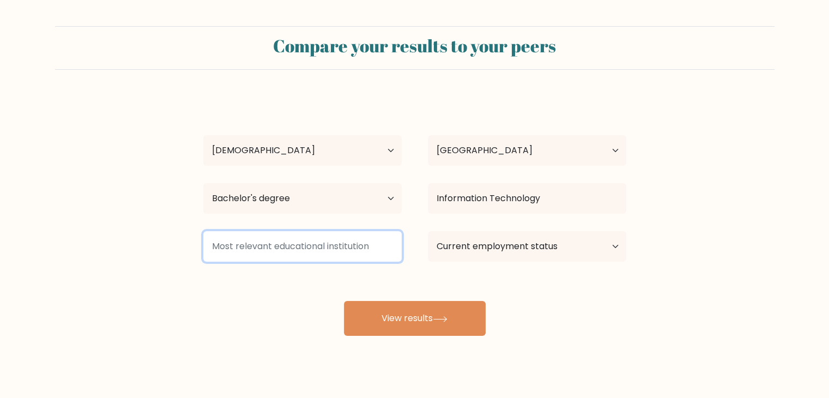
click at [329, 248] on input at bounding box center [302, 246] width 199 height 31
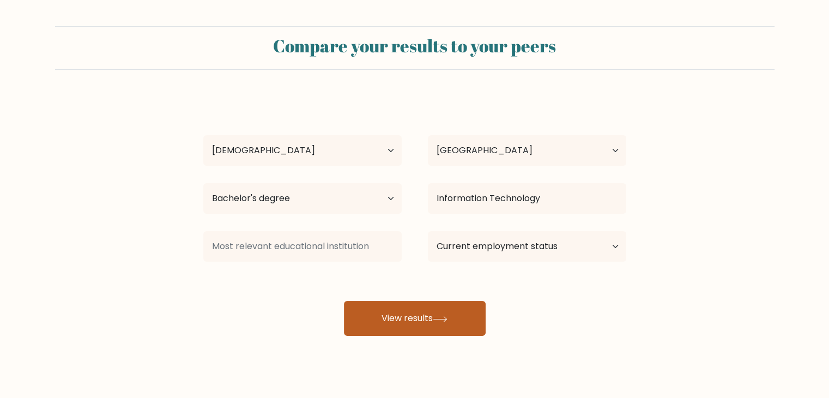
click at [468, 317] on button "View results" at bounding box center [415, 318] width 142 height 35
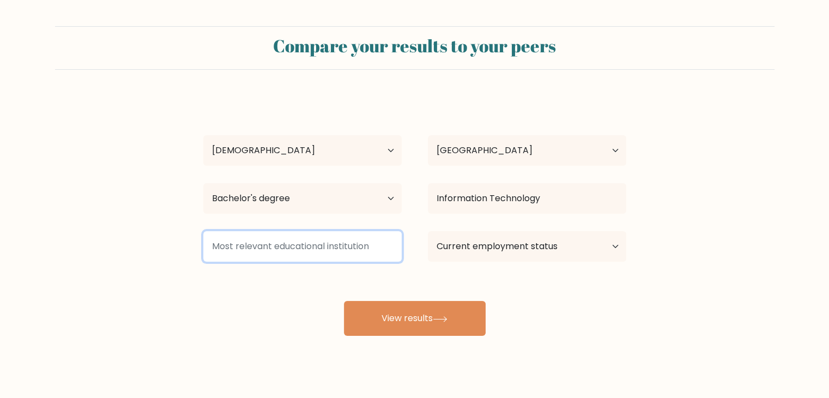
click at [312, 240] on input at bounding box center [302, 246] width 199 height 31
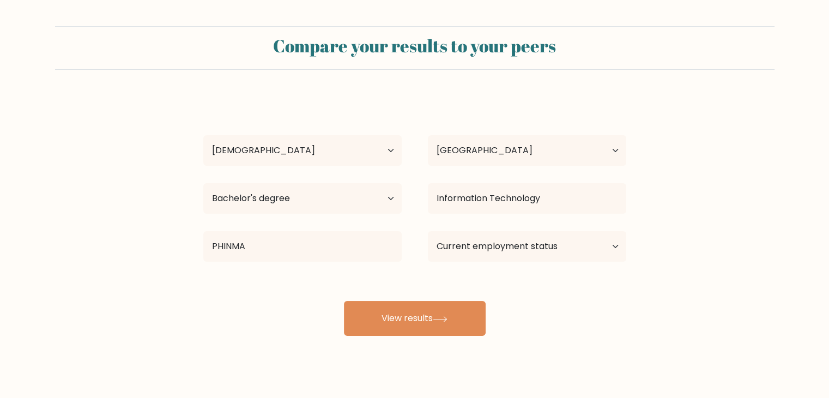
drag, startPoint x: 331, startPoint y: 308, endPoint x: 297, endPoint y: 264, distance: 55.2
click at [341, 300] on div "Krizel Leica Catalan Age Under 18 years old 18-24 years old 25-34 years old 35-…" at bounding box center [415, 216] width 436 height 240
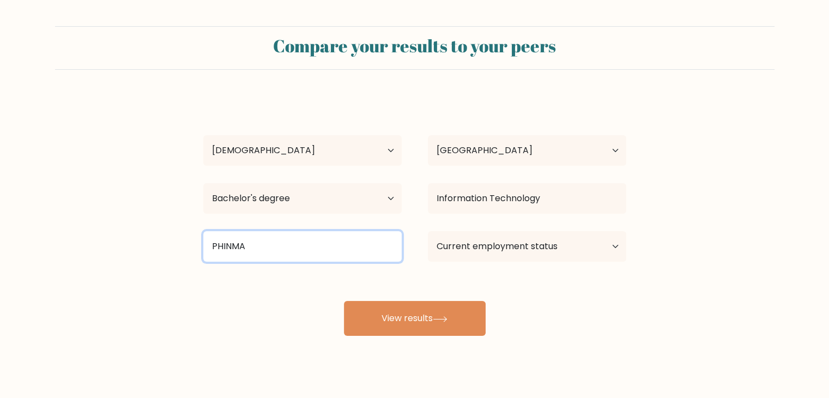
click at [266, 236] on input "PHINMA" at bounding box center [302, 246] width 199 height 31
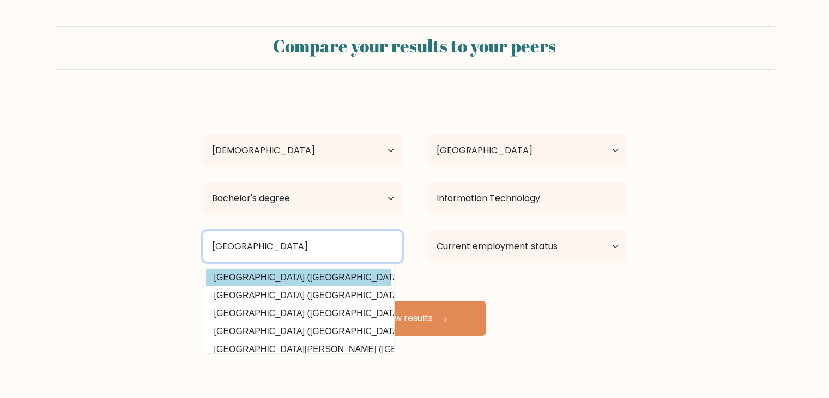
type input "University of Pangasinan"
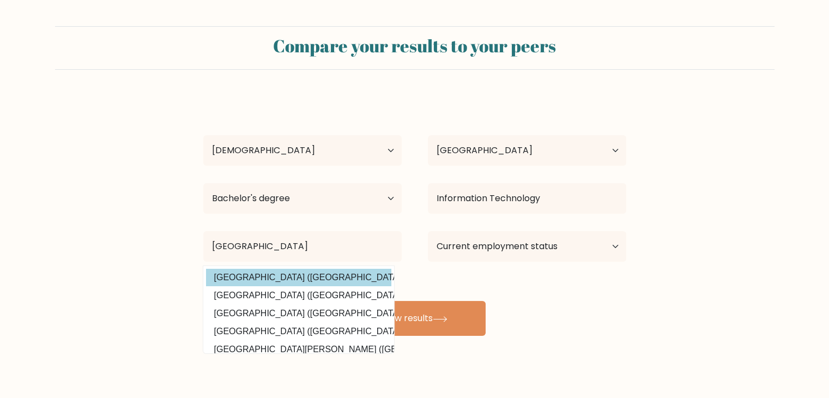
click at [275, 275] on option "University of Pangasinan (Philippines)" at bounding box center [298, 277] width 185 height 17
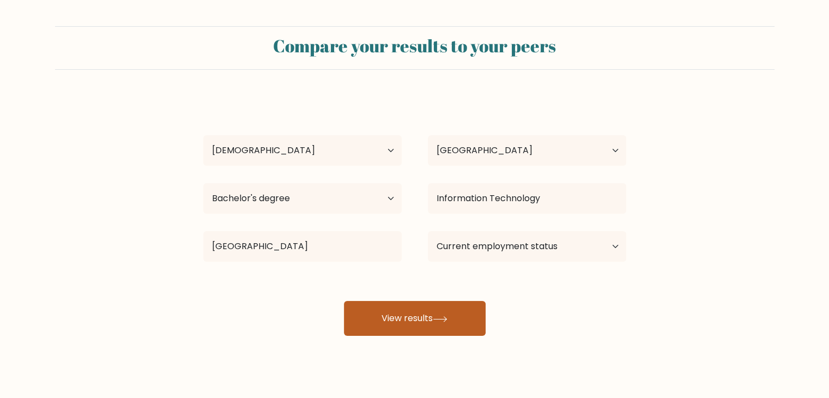
click at [441, 321] on icon at bounding box center [440, 319] width 15 height 6
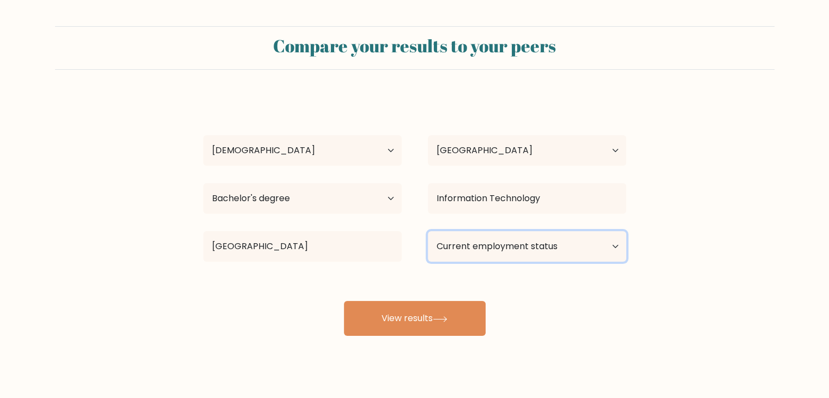
click at [538, 243] on select "Current employment status Employed Student Retired Other / prefer not to answer" at bounding box center [527, 246] width 199 height 31
select select "other"
click at [428, 231] on select "Current employment status Employed Student Retired Other / prefer not to answer" at bounding box center [527, 246] width 199 height 31
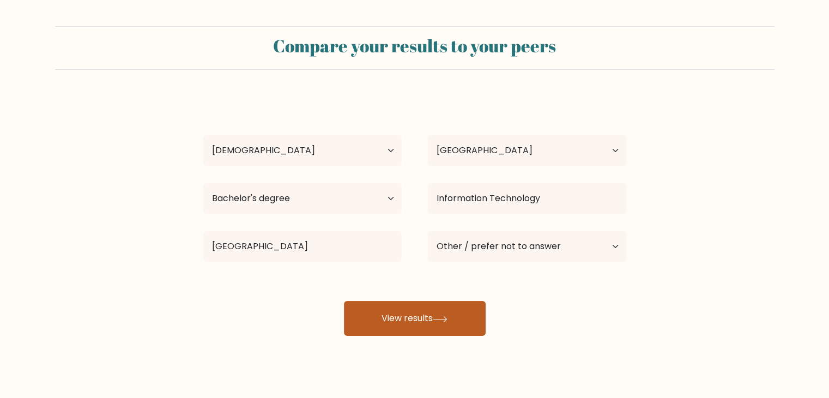
click at [462, 315] on button "View results" at bounding box center [415, 318] width 142 height 35
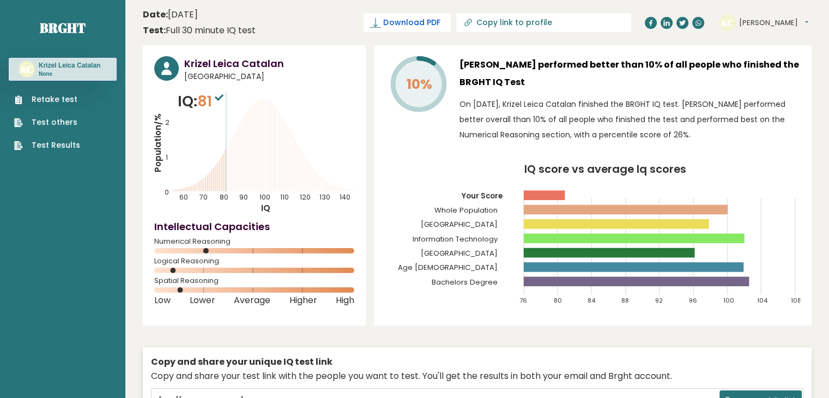
click at [440, 18] on span "Download PDF" at bounding box center [411, 22] width 57 height 11
click at [451, 23] on span "✓ Your PDF is downloaded..." at bounding box center [389, 22] width 124 height 19
click at [484, 31] on header "Date: [DATE] Test: Full 30 minute IQ test Download PDF Downloading... Downloadi…" at bounding box center [477, 22] width 669 height 34
click at [451, 22] on span "✓ Your PDF is downloaded..." at bounding box center [389, 22] width 124 height 19
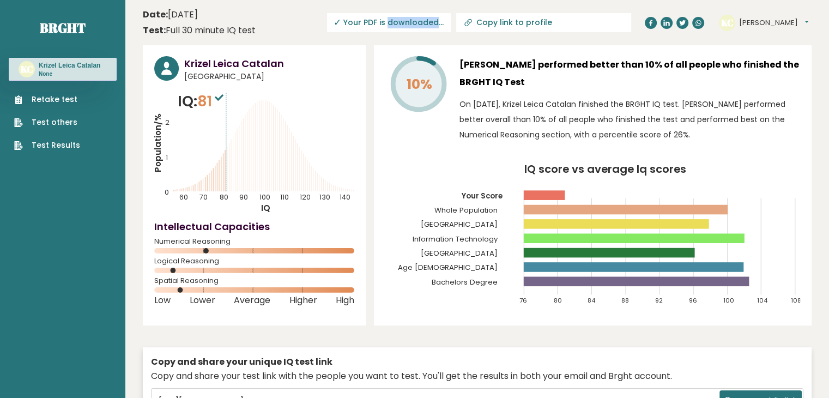
click at [451, 23] on span "✓ Your PDF is downloaded..." at bounding box center [389, 22] width 124 height 19
click at [605, 25] on input "Copy link to profile" at bounding box center [550, 22] width 148 height 9
type input "https://brght.org/profile/krizel-leica-catalan/?utm_source=share&utm_medium=cop…"
click at [593, 46] on div "10% Krizel Leica Catalan performed better than 10% of all people who finished t…" at bounding box center [593, 185] width 438 height 280
click at [412, 17] on span "✓ Your PDF is downloaded..." at bounding box center [350, 22] width 124 height 19
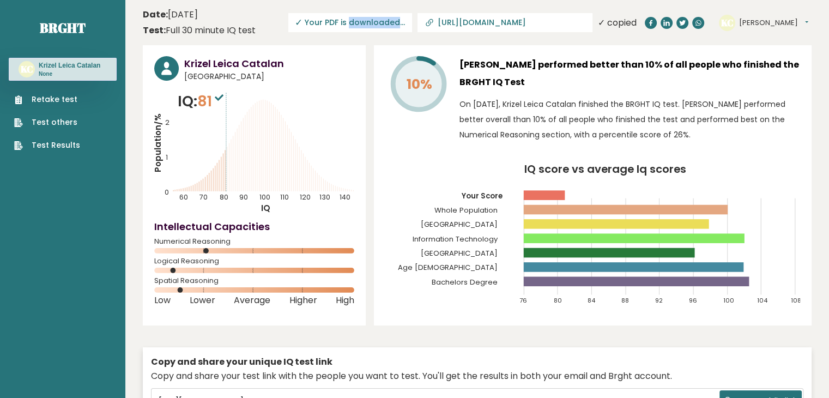
click at [412, 17] on span "✓ Your PDF is downloaded..." at bounding box center [350, 22] width 124 height 19
click at [519, 50] on div "10% Krizel Leica Catalan performed better than 10% of all people who finished t…" at bounding box center [593, 185] width 438 height 280
click at [412, 25] on span "✓ Your PDF is downloaded..." at bounding box center [350, 22] width 124 height 19
click at [412, 26] on span "✓ Your PDF is downloaded..." at bounding box center [350, 22] width 124 height 19
click at [412, 27] on span "✓ Your PDF is downloaded..." at bounding box center [350, 22] width 124 height 19
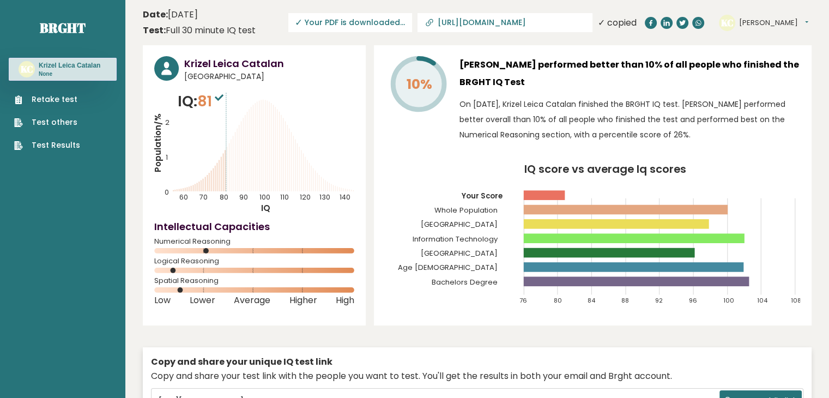
drag, startPoint x: 263, startPoint y: 52, endPoint x: 284, endPoint y: 40, distance: 23.9
click at [263, 52] on div "Krizel Leica Catalan Philippines IQ: 81 Population/% IQ 0 1 2 60 70 80 90 100 1…" at bounding box center [254, 185] width 223 height 280
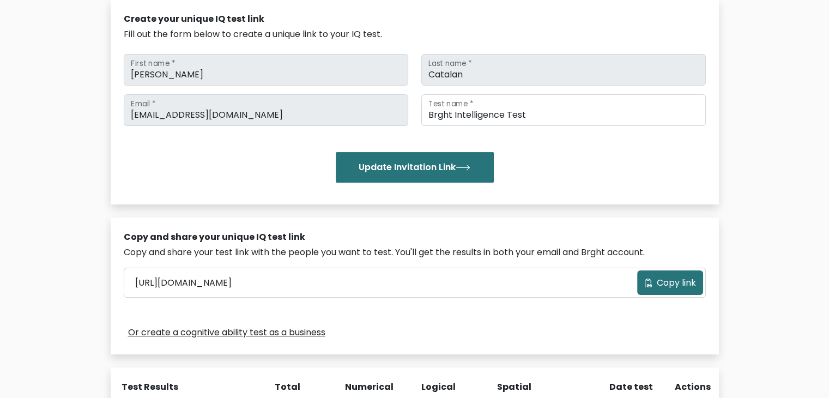
scroll to position [346, 0]
